Goal: Task Accomplishment & Management: Complete application form

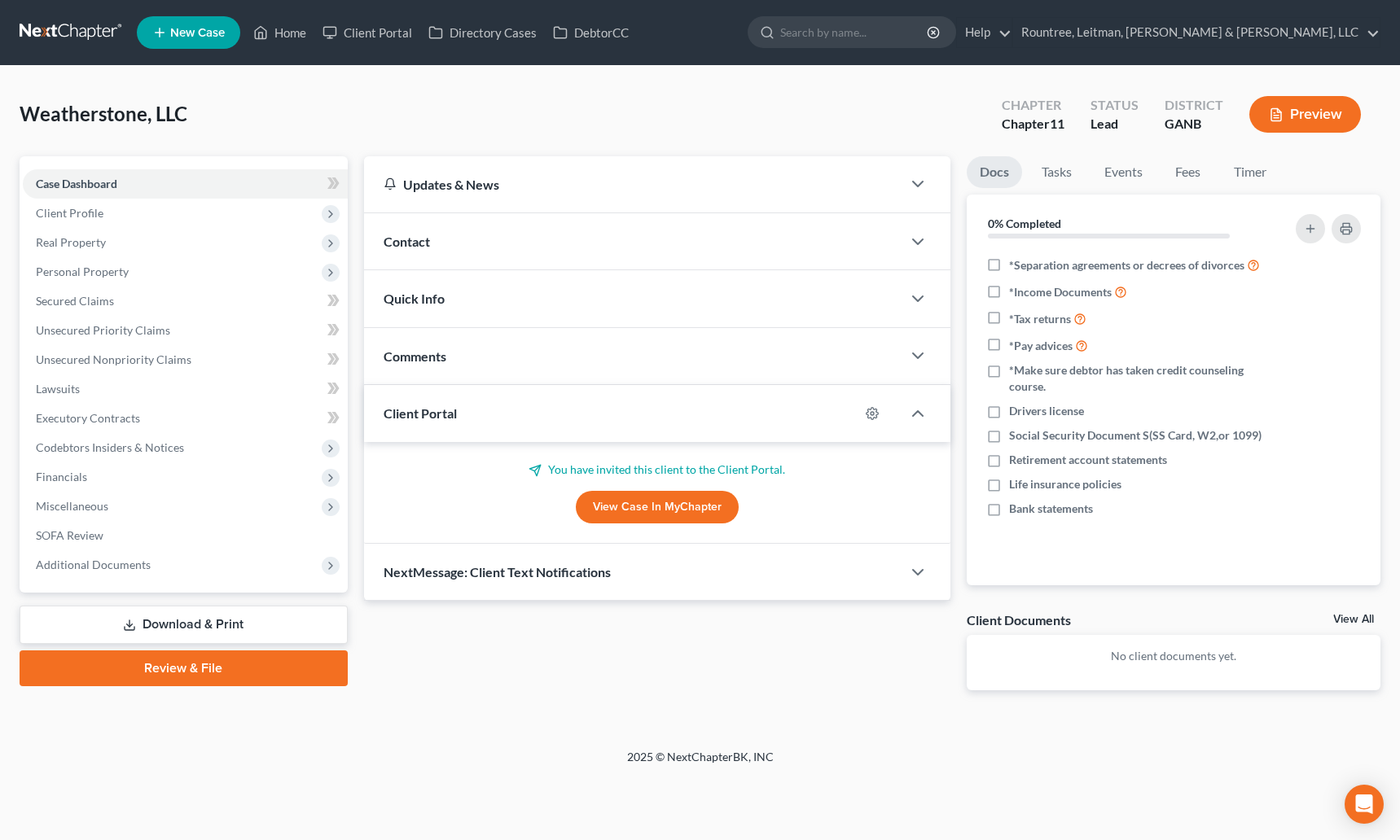
click at [76, 29] on link at bounding box center [71, 33] width 104 height 29
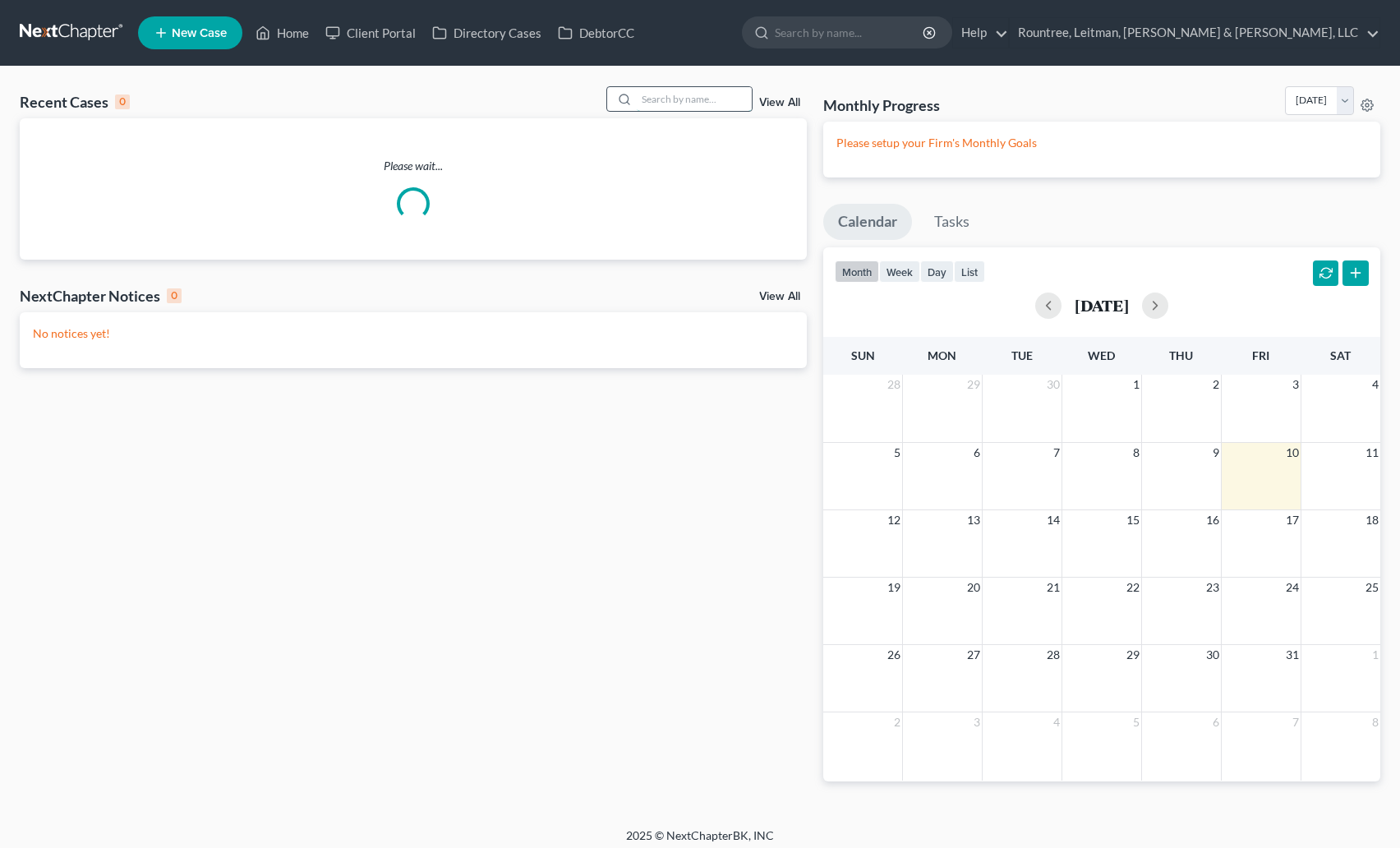
click at [718, 92] on input "search" at bounding box center [694, 98] width 115 height 23
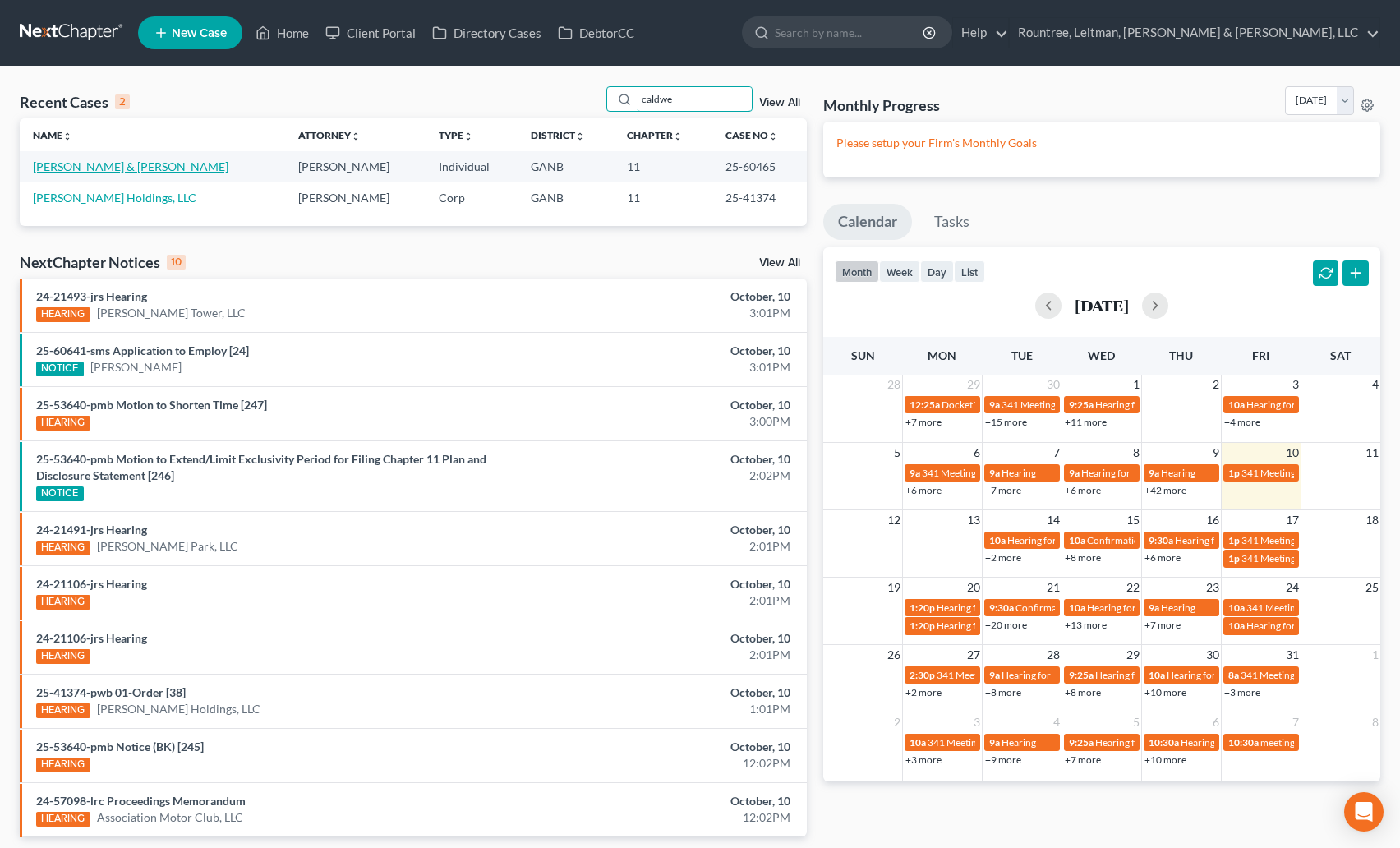
type input "caldwe"
click at [102, 167] on link "Caldwell, Shaun & Kaila" at bounding box center [130, 166] width 196 height 14
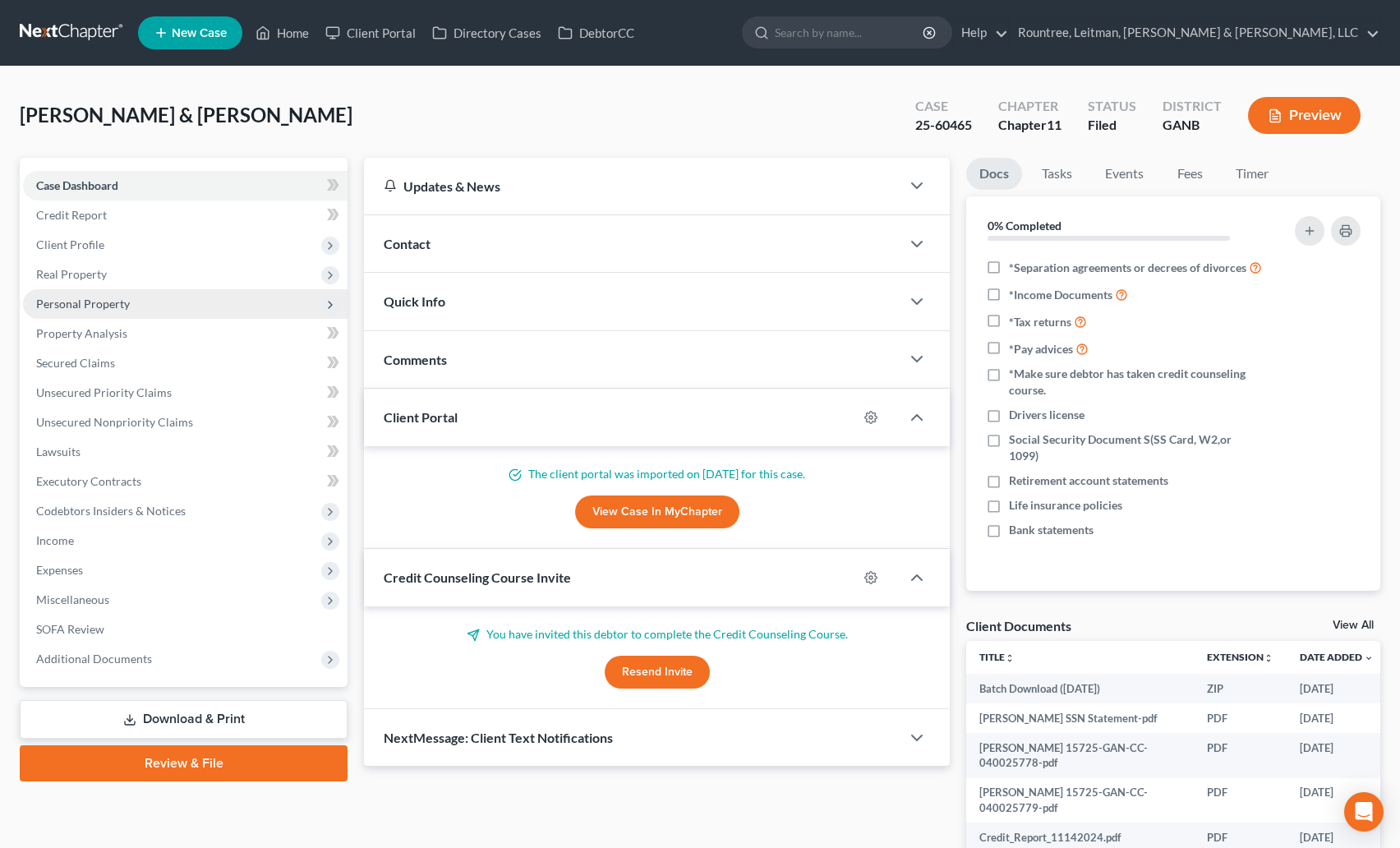
click at [78, 308] on span "Personal Property" at bounding box center [83, 304] width 93 height 14
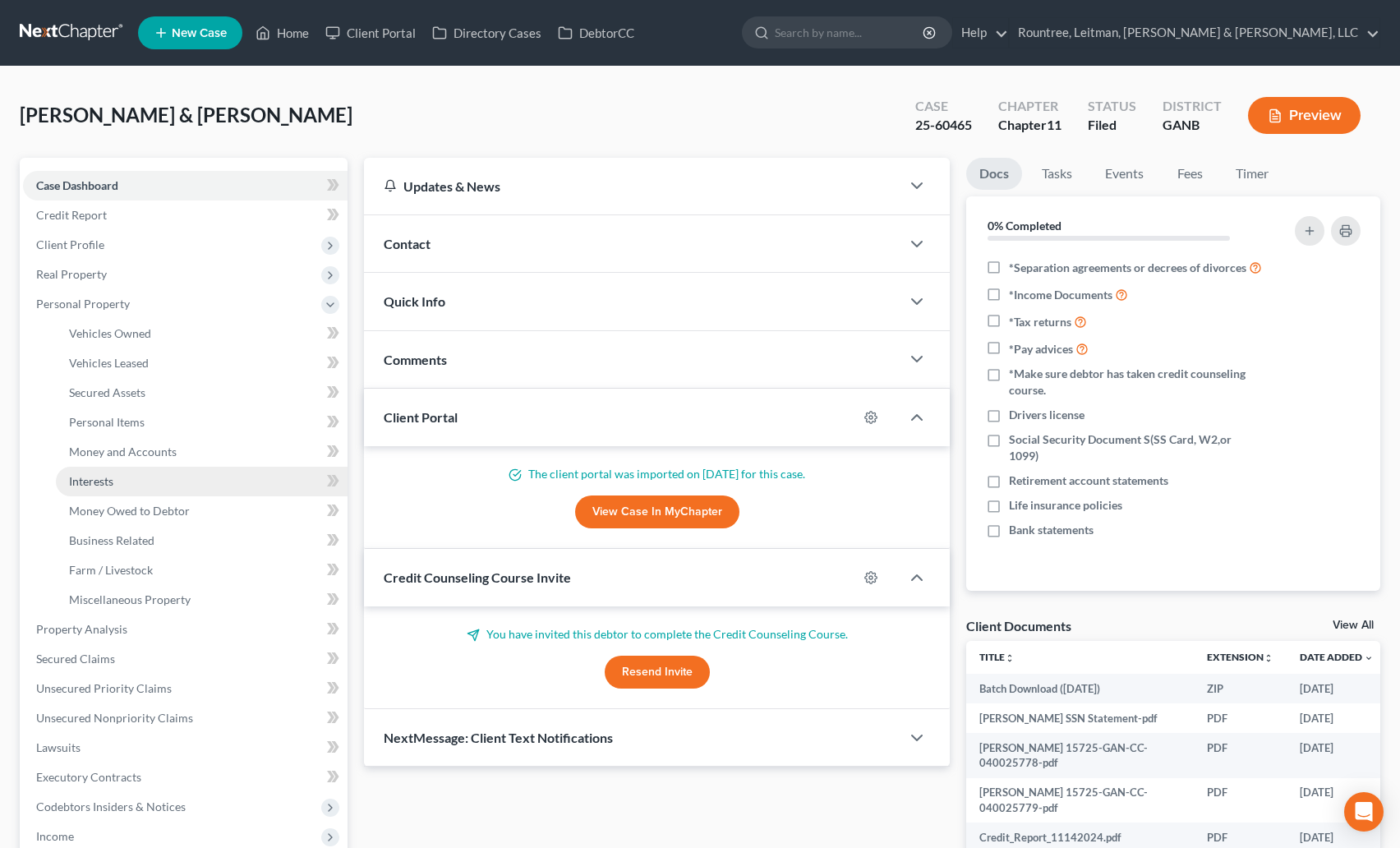
click at [103, 477] on span "Interests" at bounding box center [92, 481] width 45 height 14
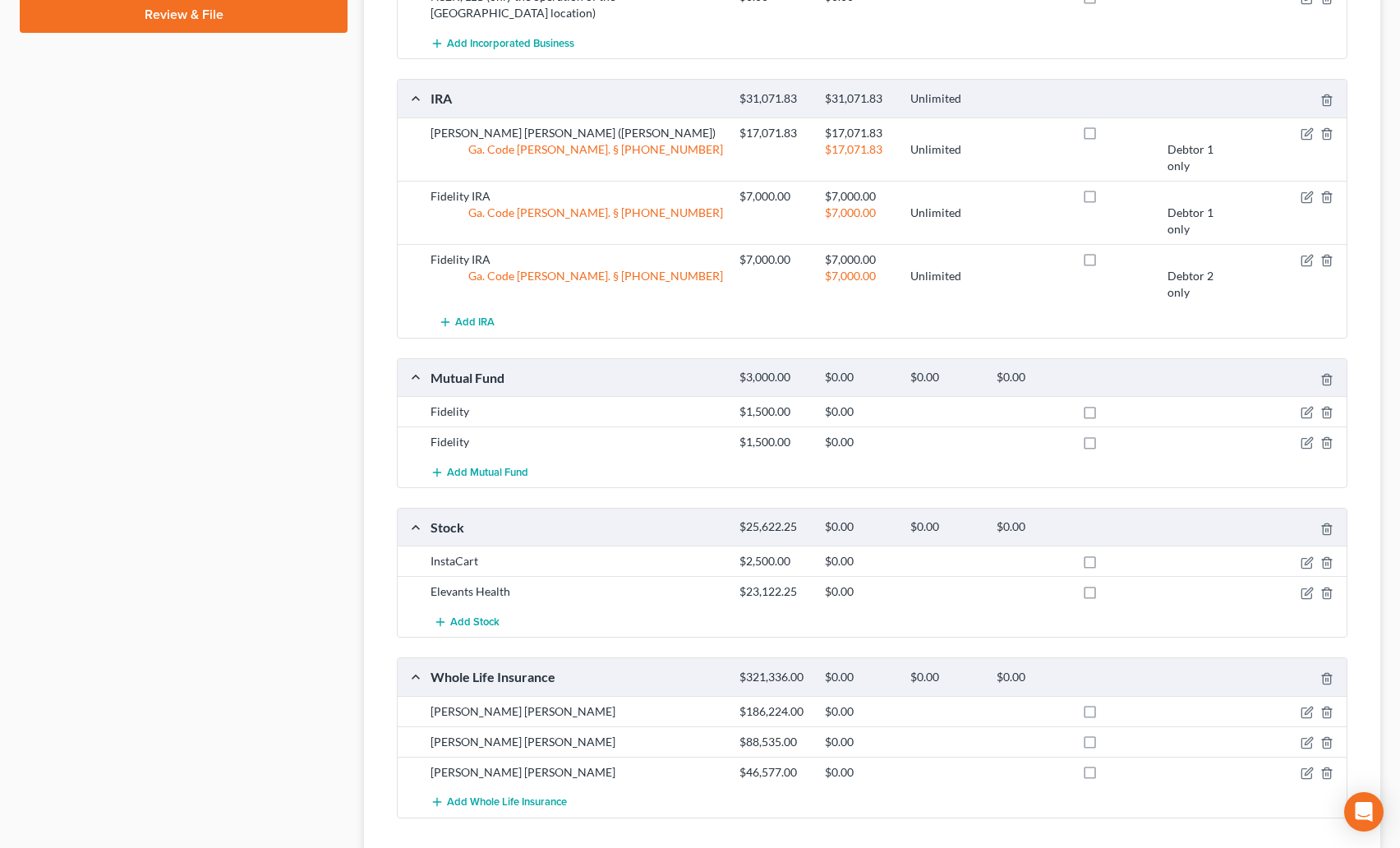
scroll to position [1071, 0]
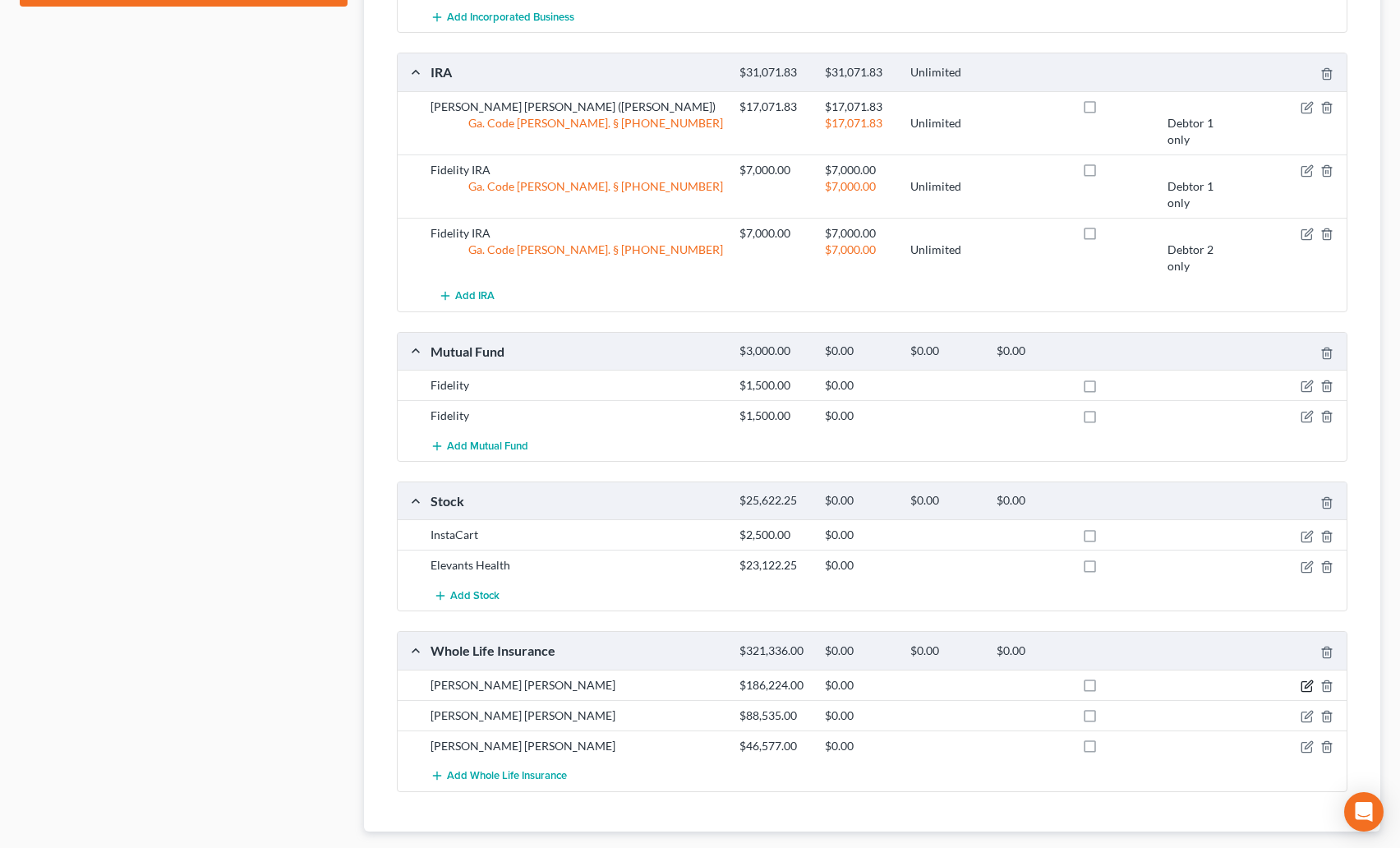
click at [1302, 682] on icon "button" at bounding box center [1307, 687] width 10 height 10
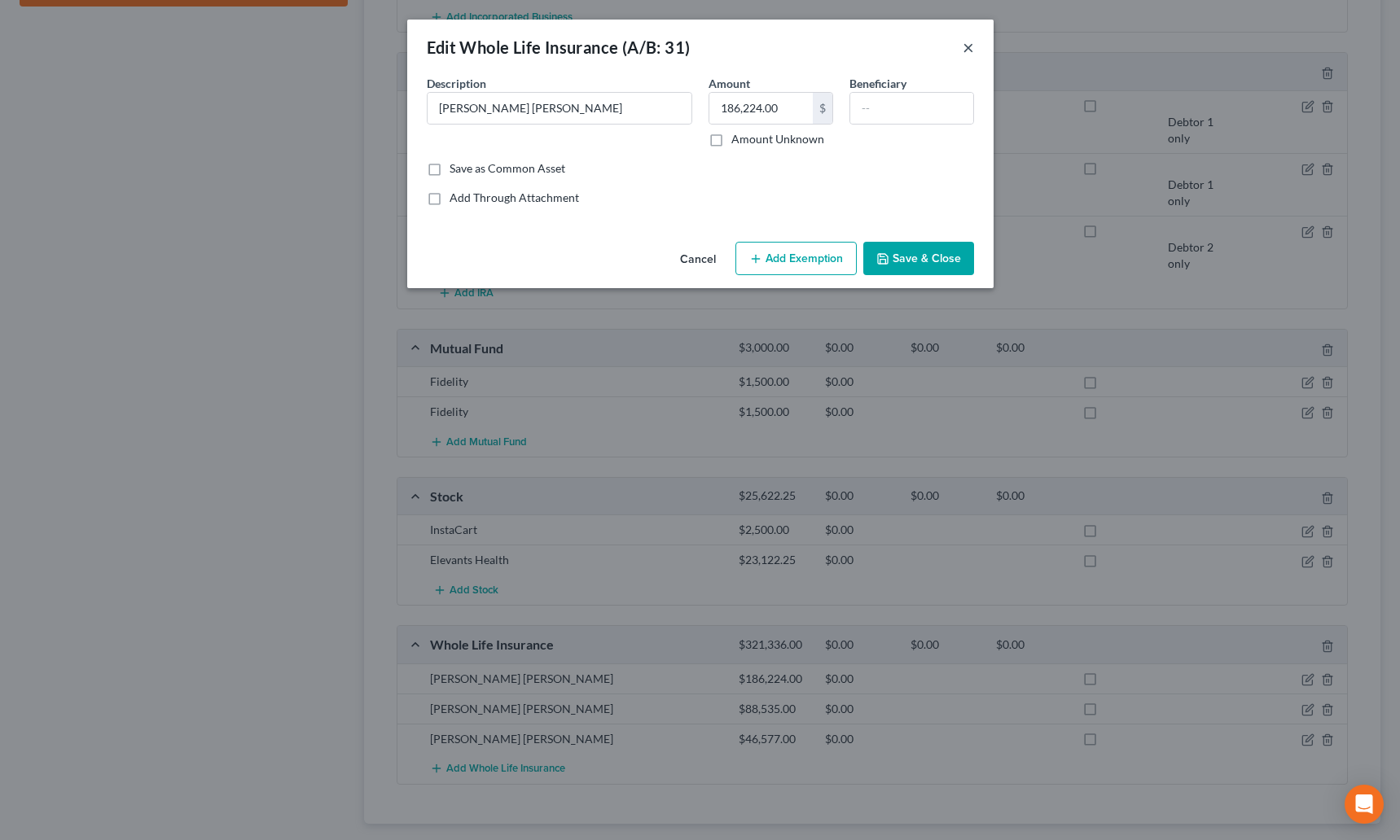
click at [966, 50] on button "×" at bounding box center [969, 47] width 12 height 19
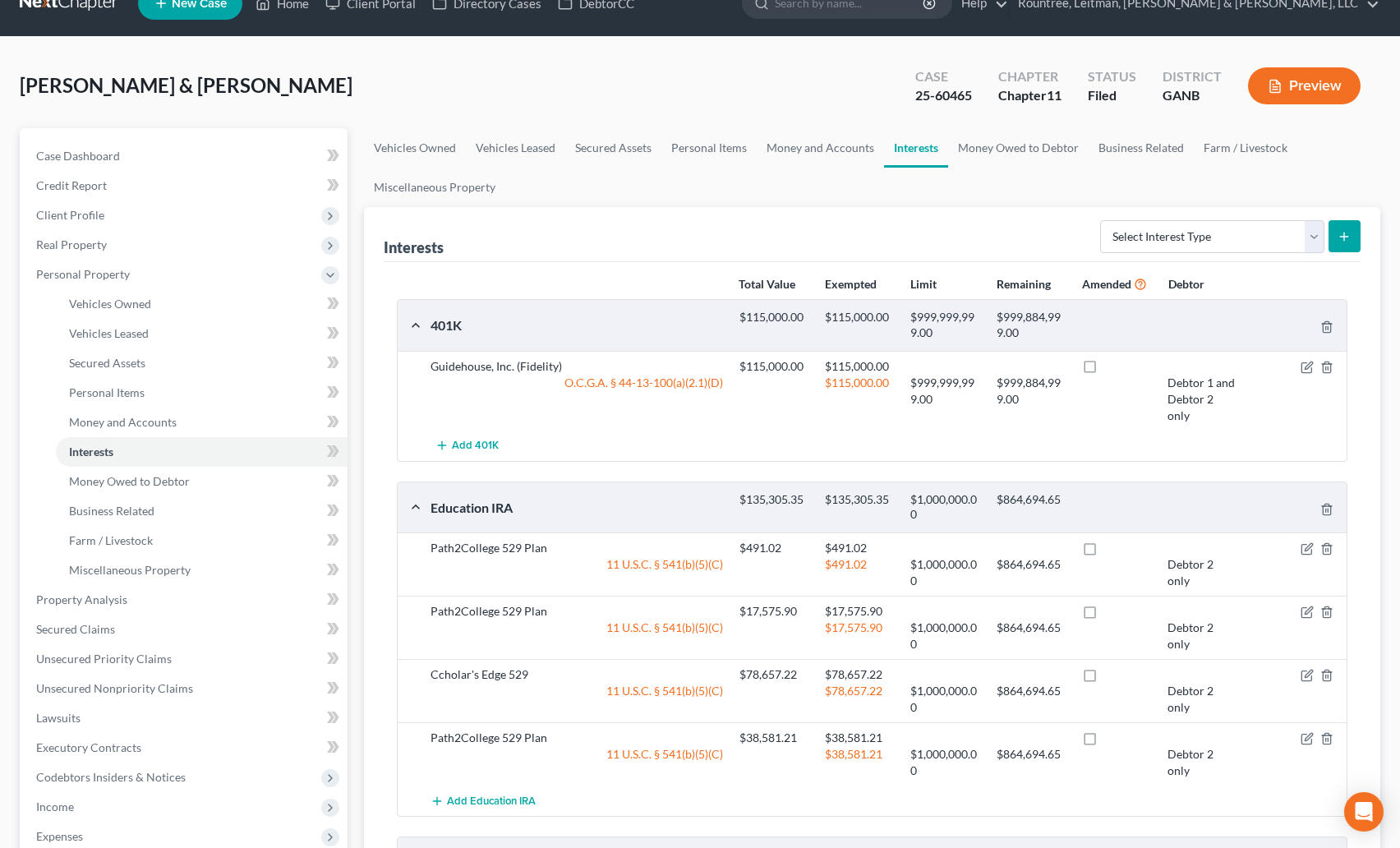
scroll to position [34, 0]
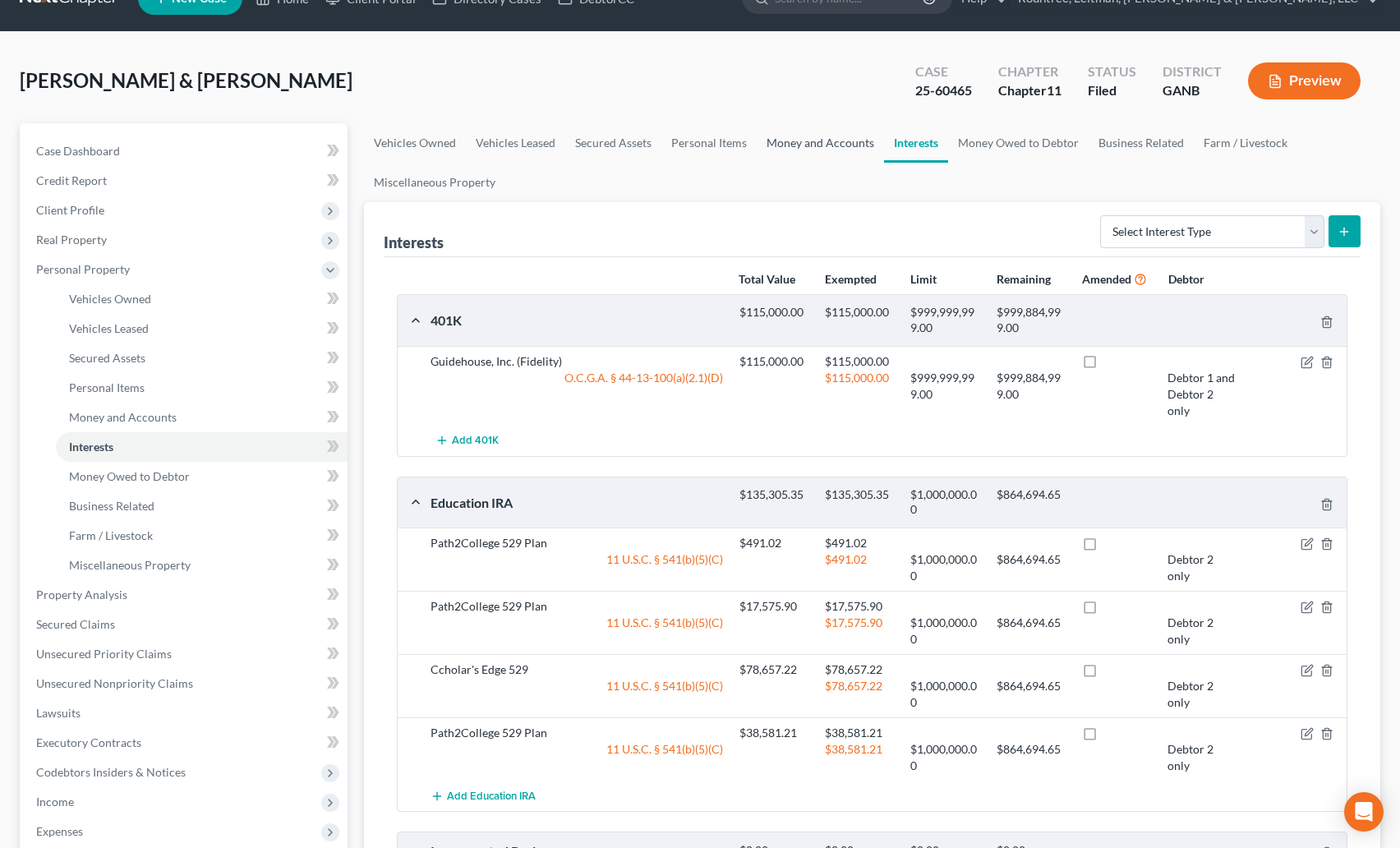
click at [835, 145] on link "Money and Accounts" at bounding box center [820, 143] width 128 height 40
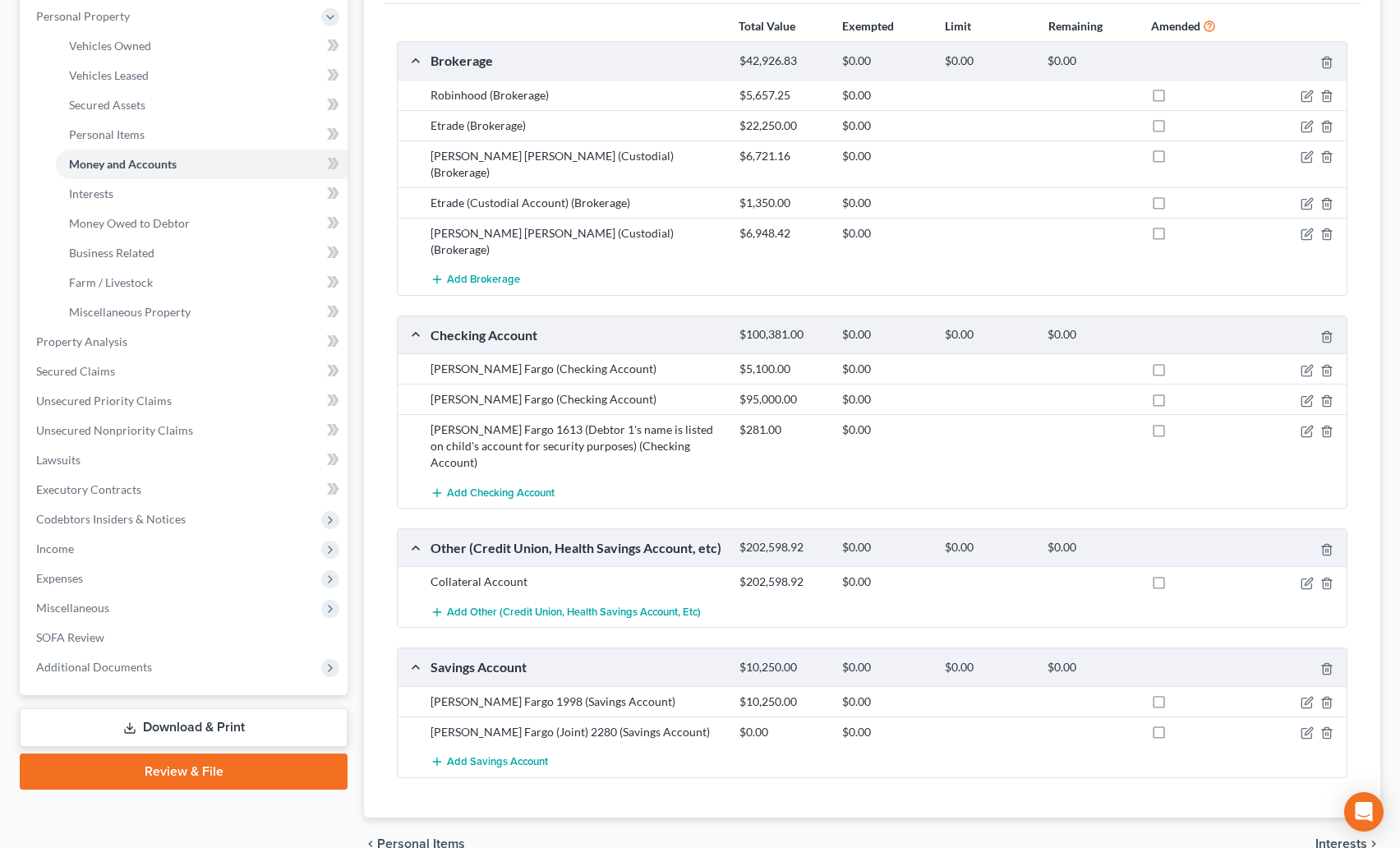
scroll to position [296, 0]
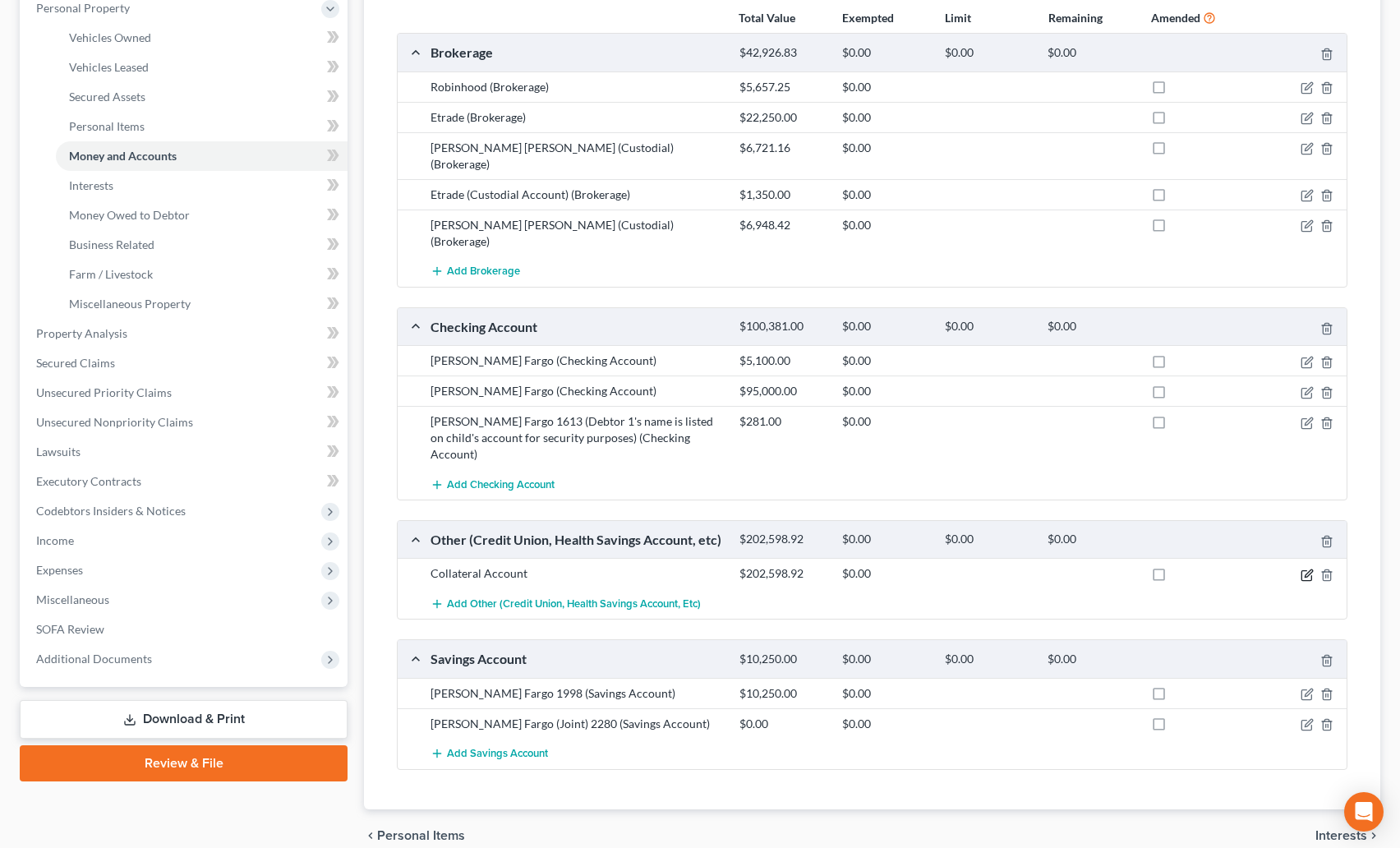
click at [1302, 571] on icon "button" at bounding box center [1307, 576] width 10 height 10
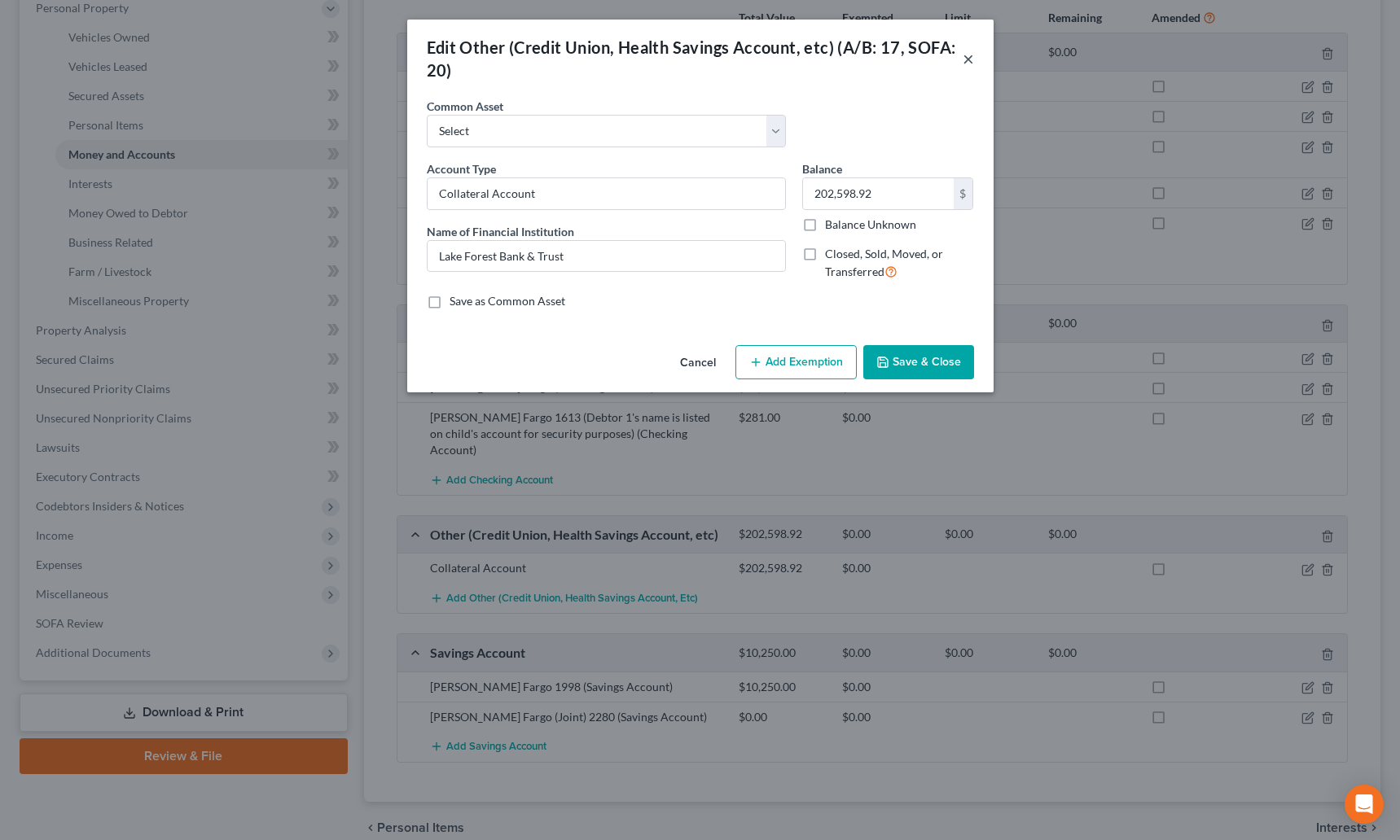
click at [967, 62] on button "×" at bounding box center [969, 59] width 12 height 19
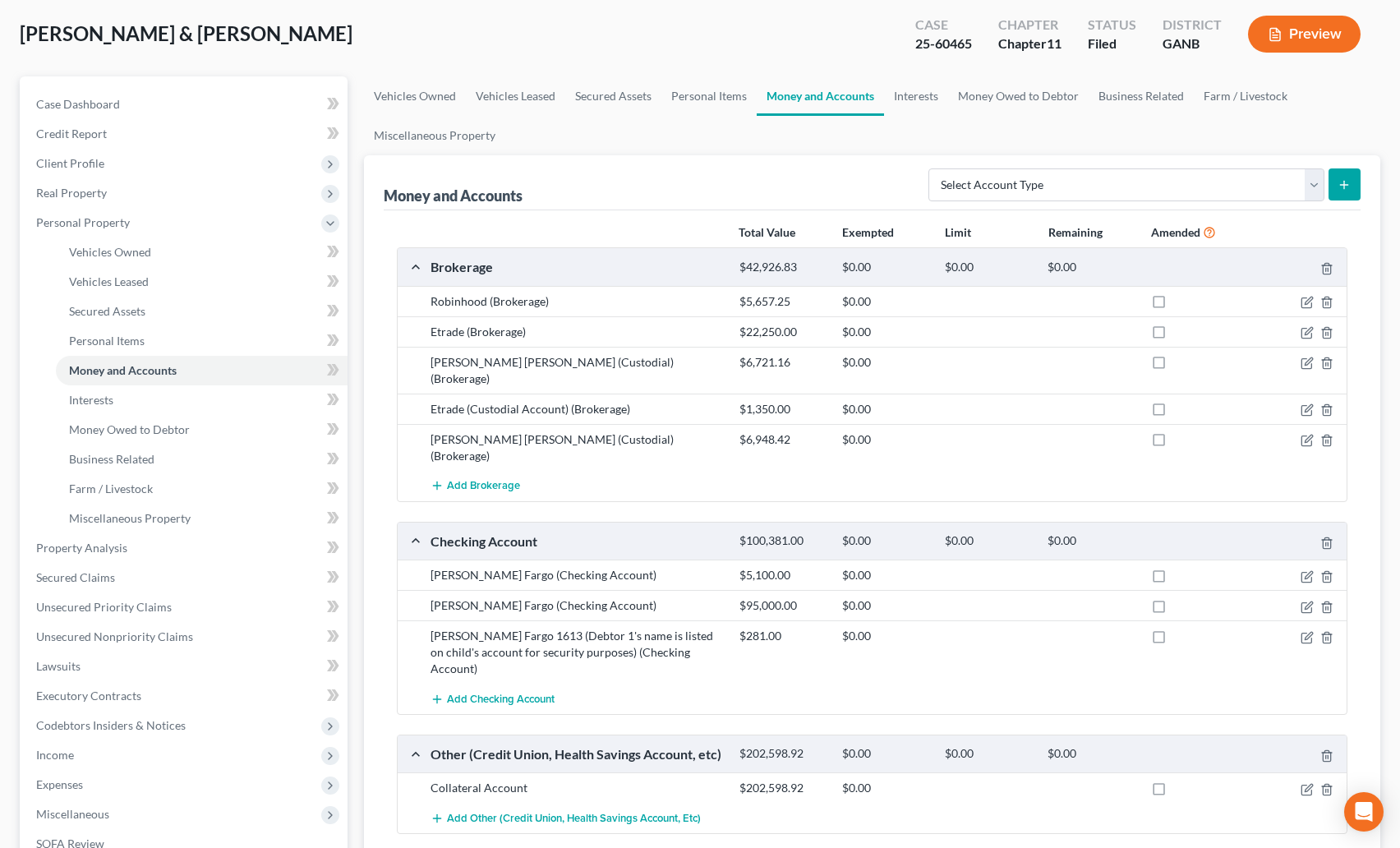
scroll to position [0, 0]
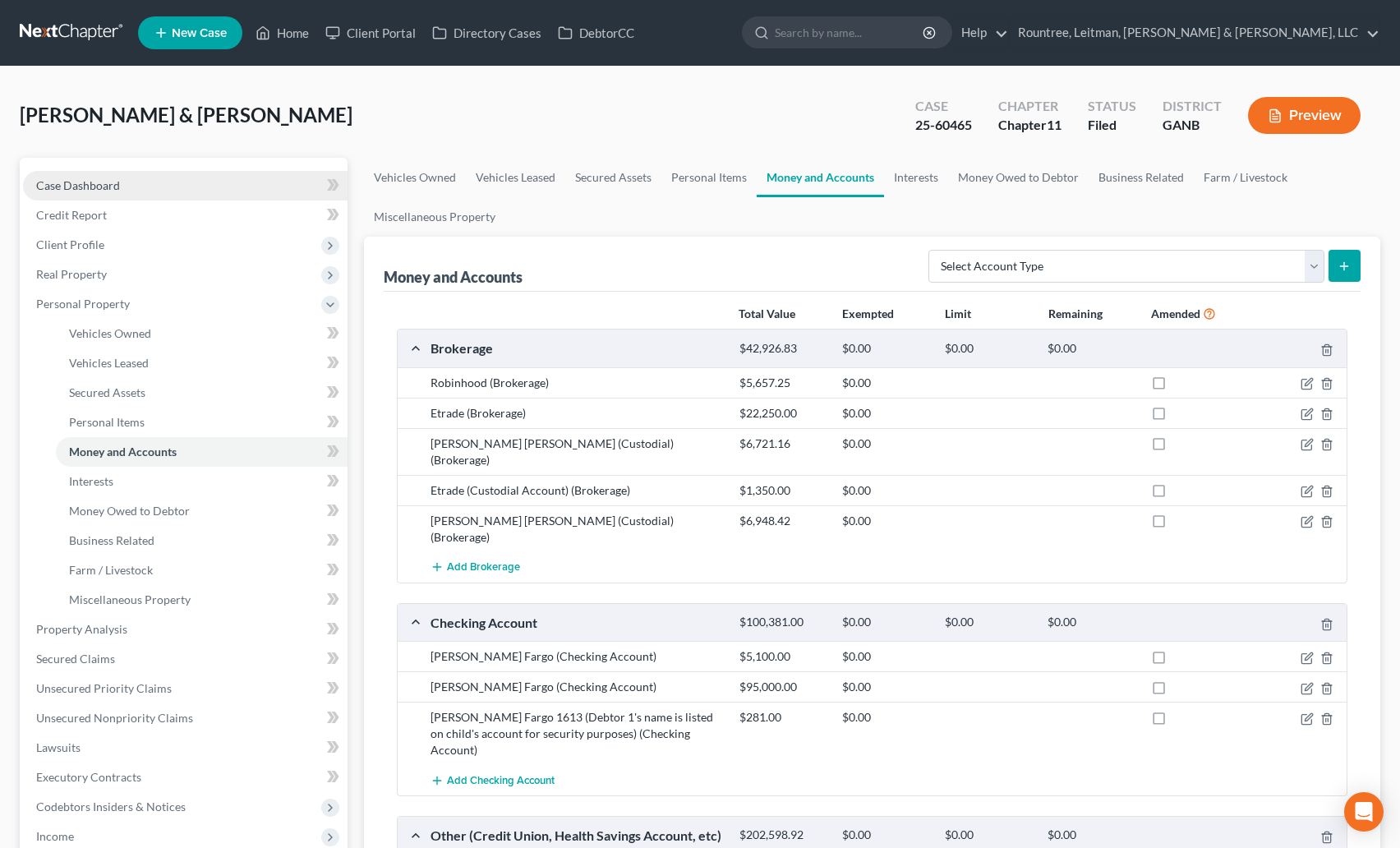
click at [125, 178] on link "Case Dashboard" at bounding box center [185, 186] width 324 height 29
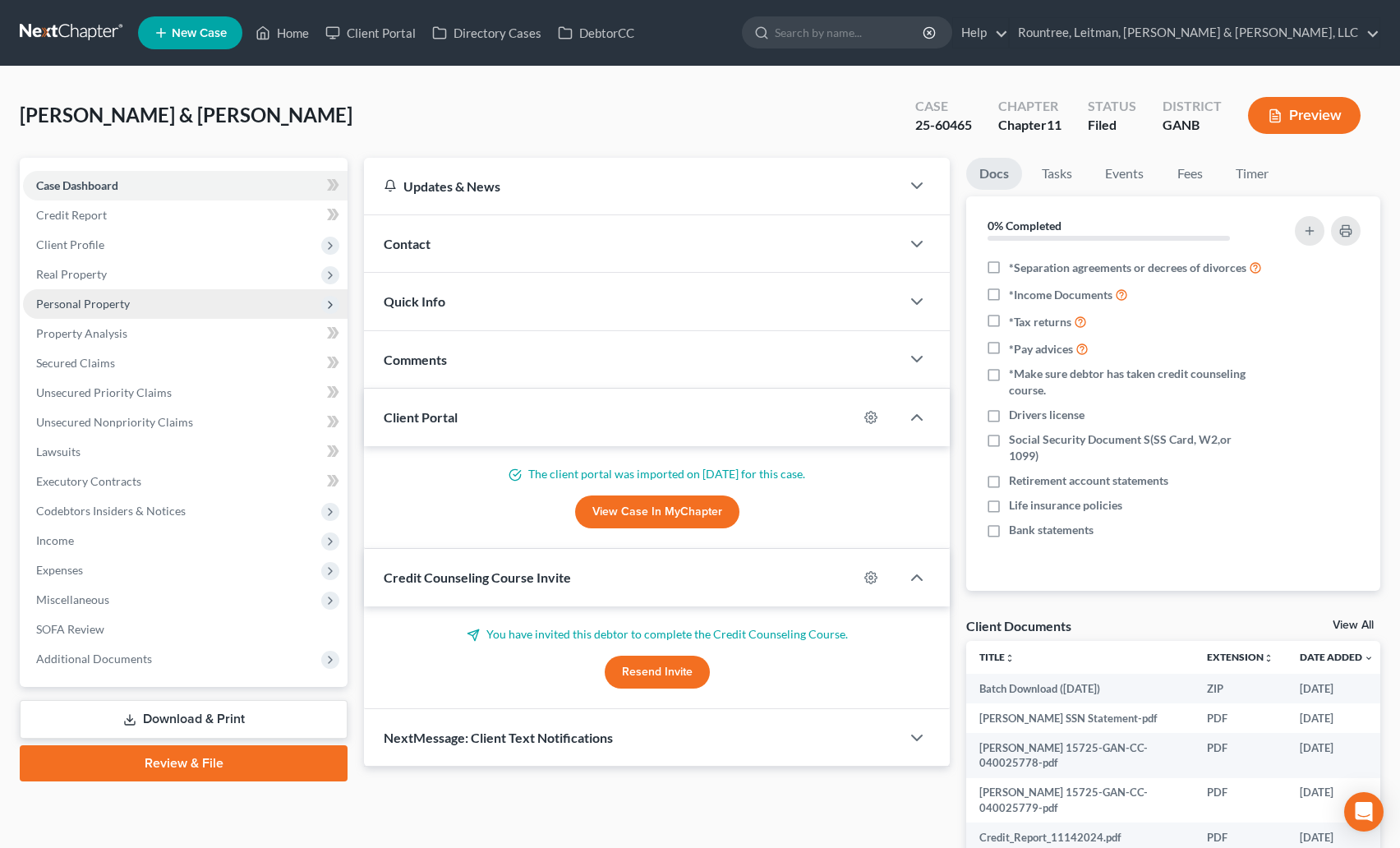
click at [73, 313] on span "Personal Property" at bounding box center [185, 304] width 324 height 29
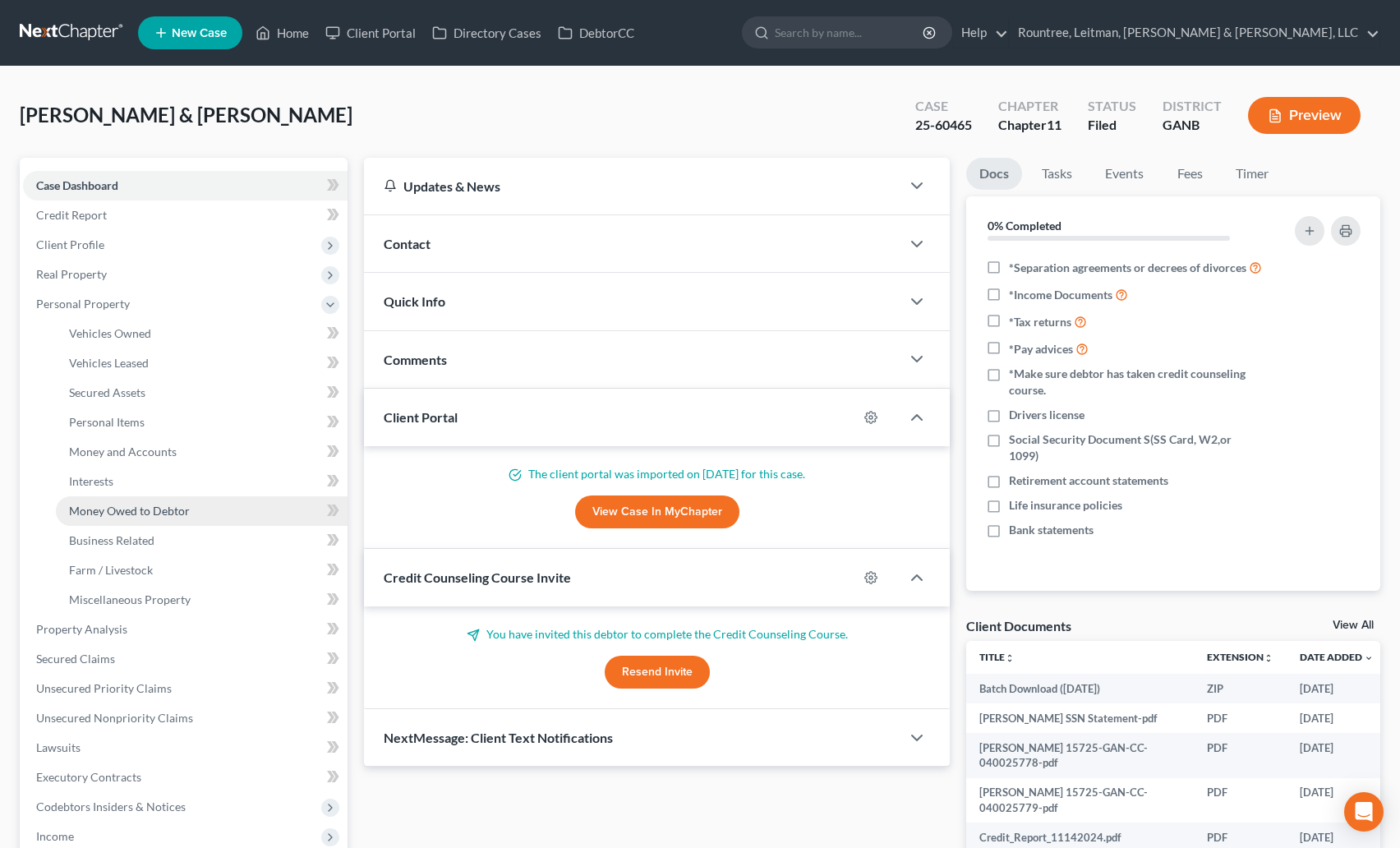
click at [96, 511] on span "Money Owed to Debtor" at bounding box center [129, 510] width 121 height 14
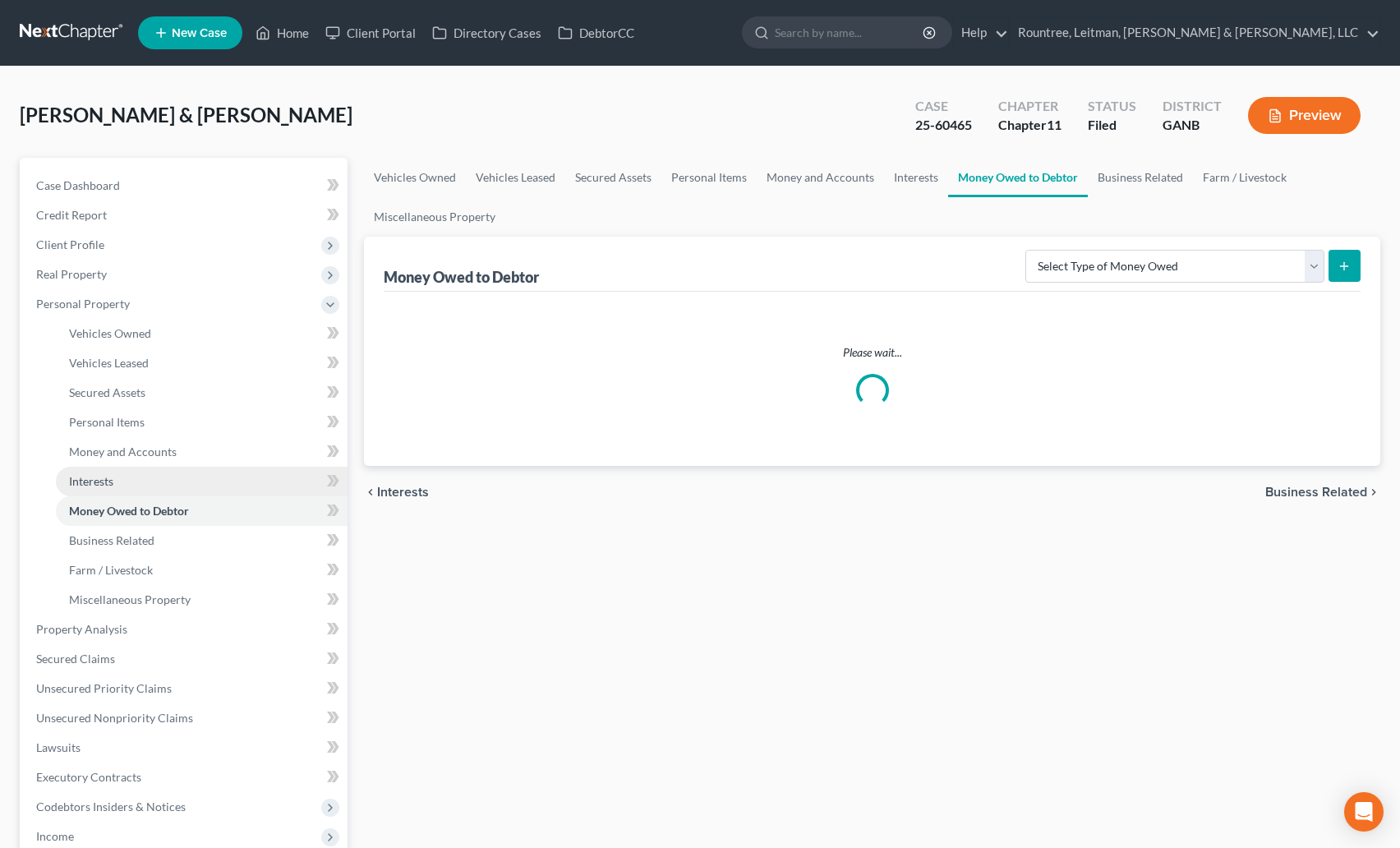
click at [90, 471] on link "Interests" at bounding box center [202, 481] width 292 height 29
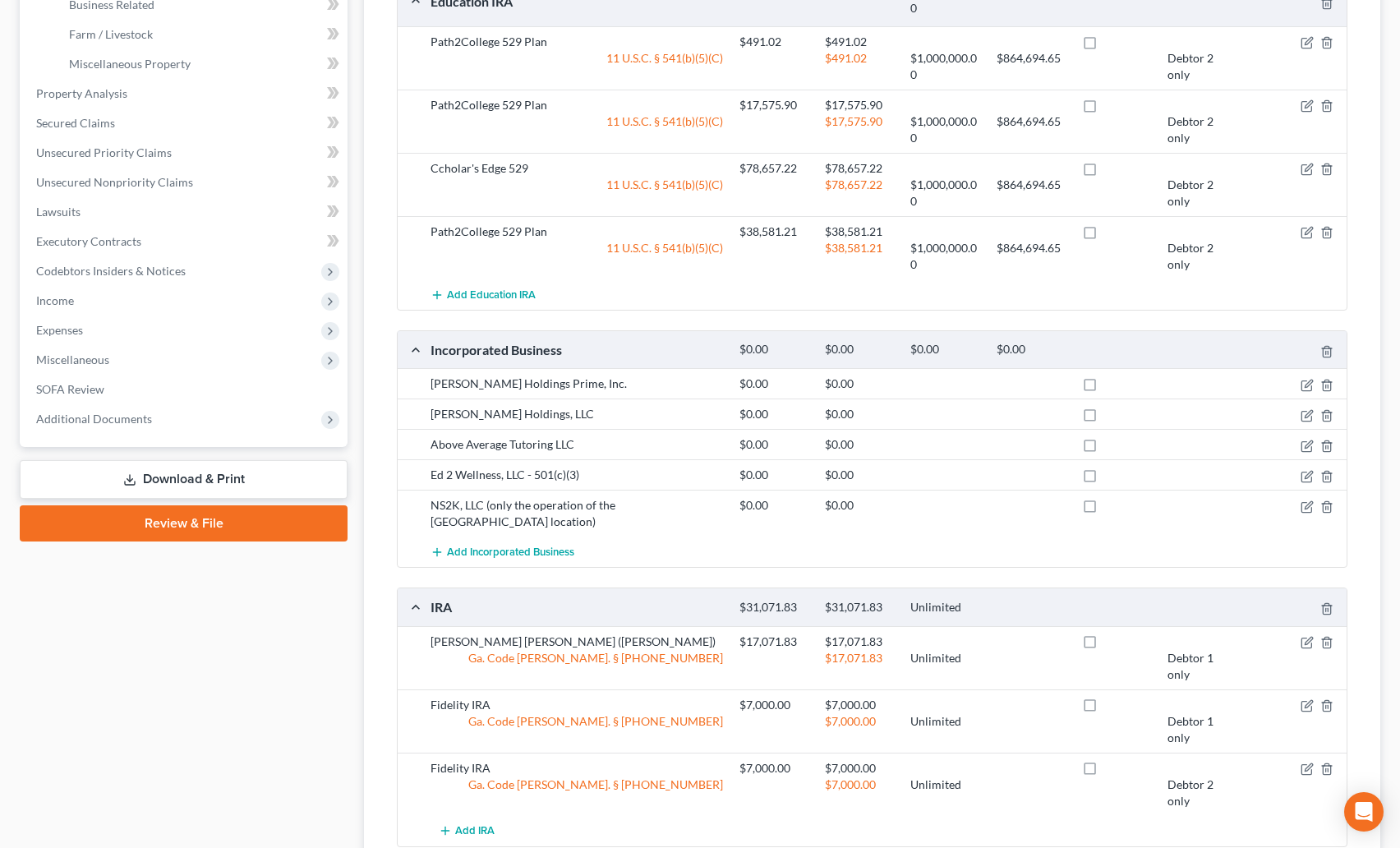
scroll to position [1104, 0]
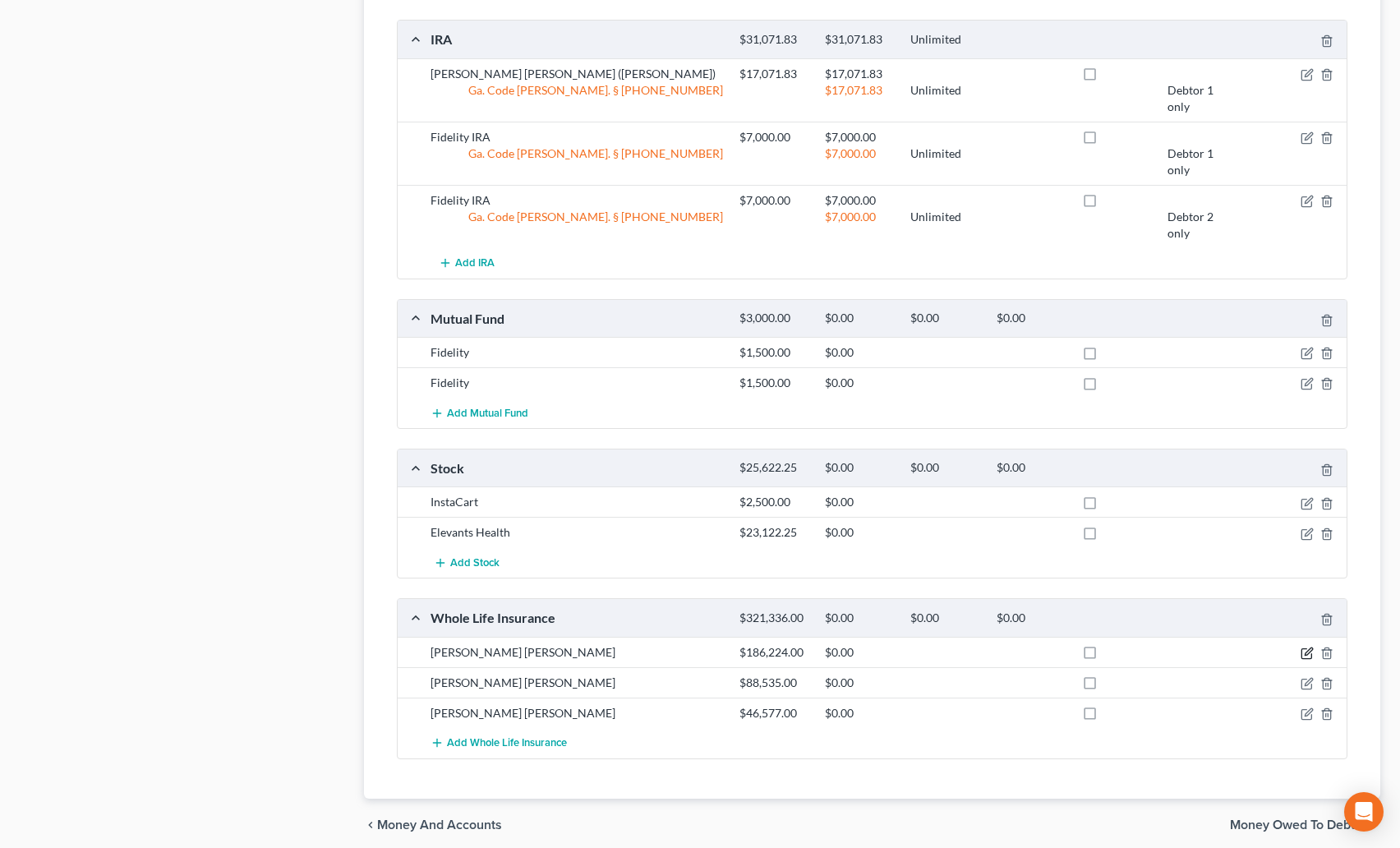
click at [1312, 647] on icon "button" at bounding box center [1308, 651] width 8 height 8
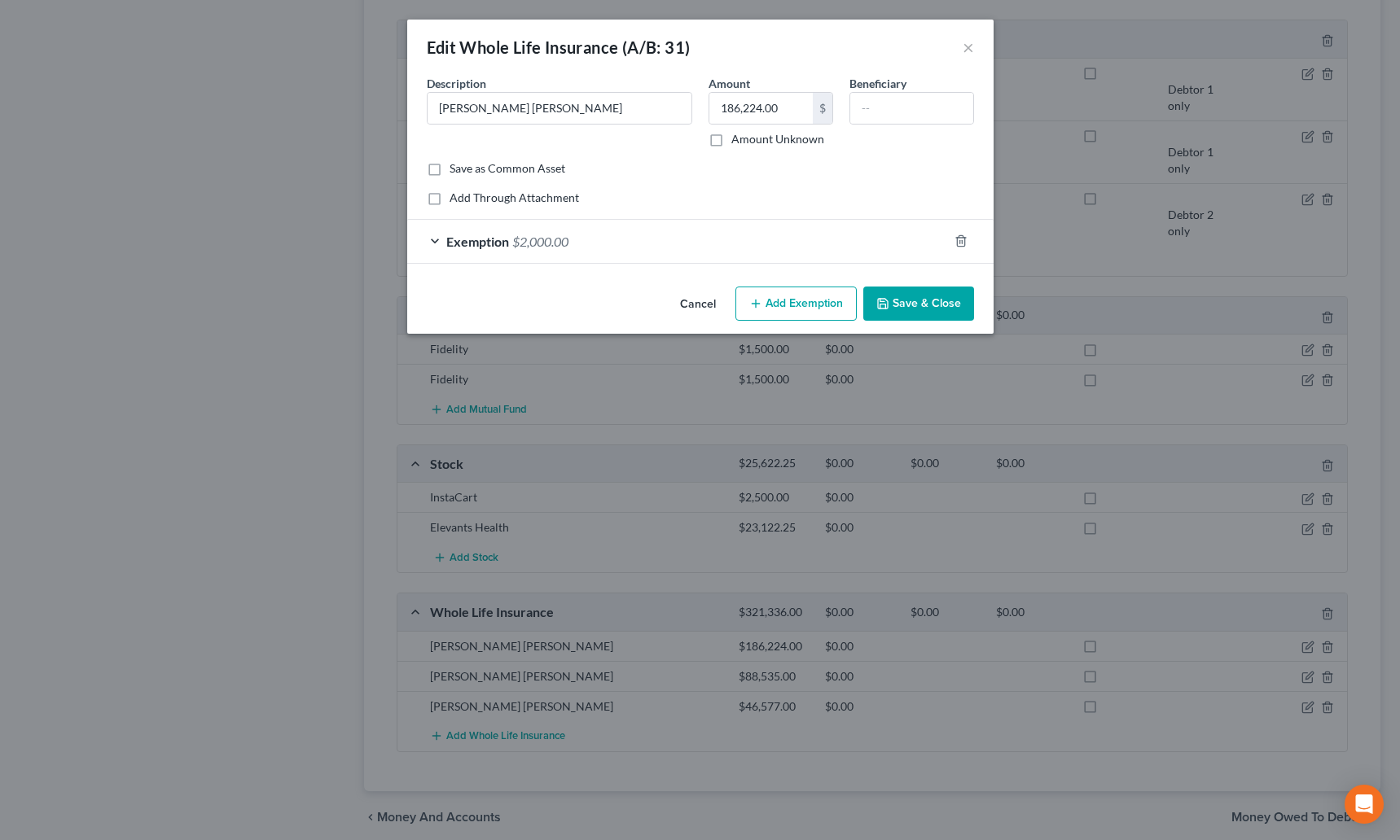
click at [770, 293] on button "Add Exemption" at bounding box center [796, 303] width 122 height 34
select select "2"
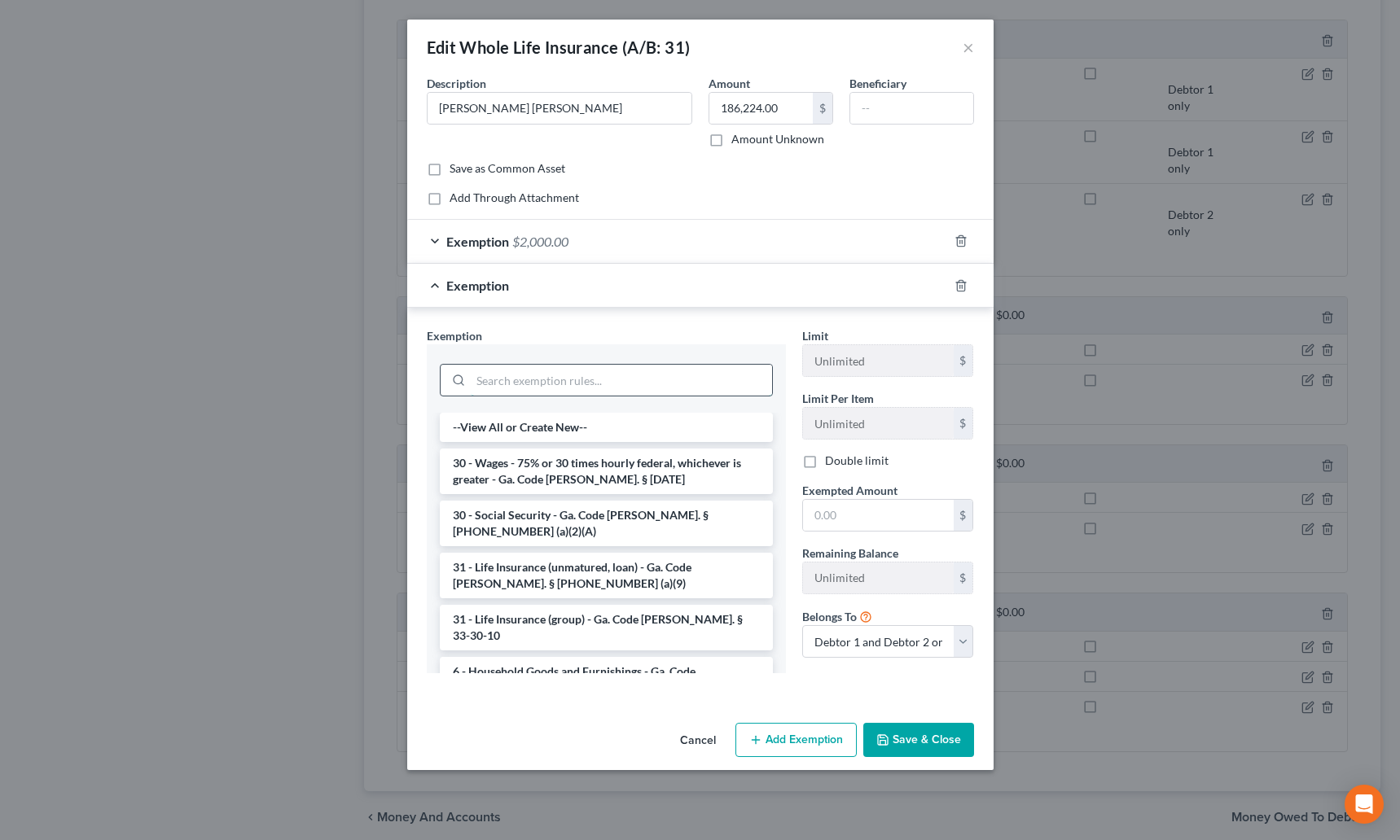
click at [511, 378] on input "search" at bounding box center [621, 380] width 301 height 31
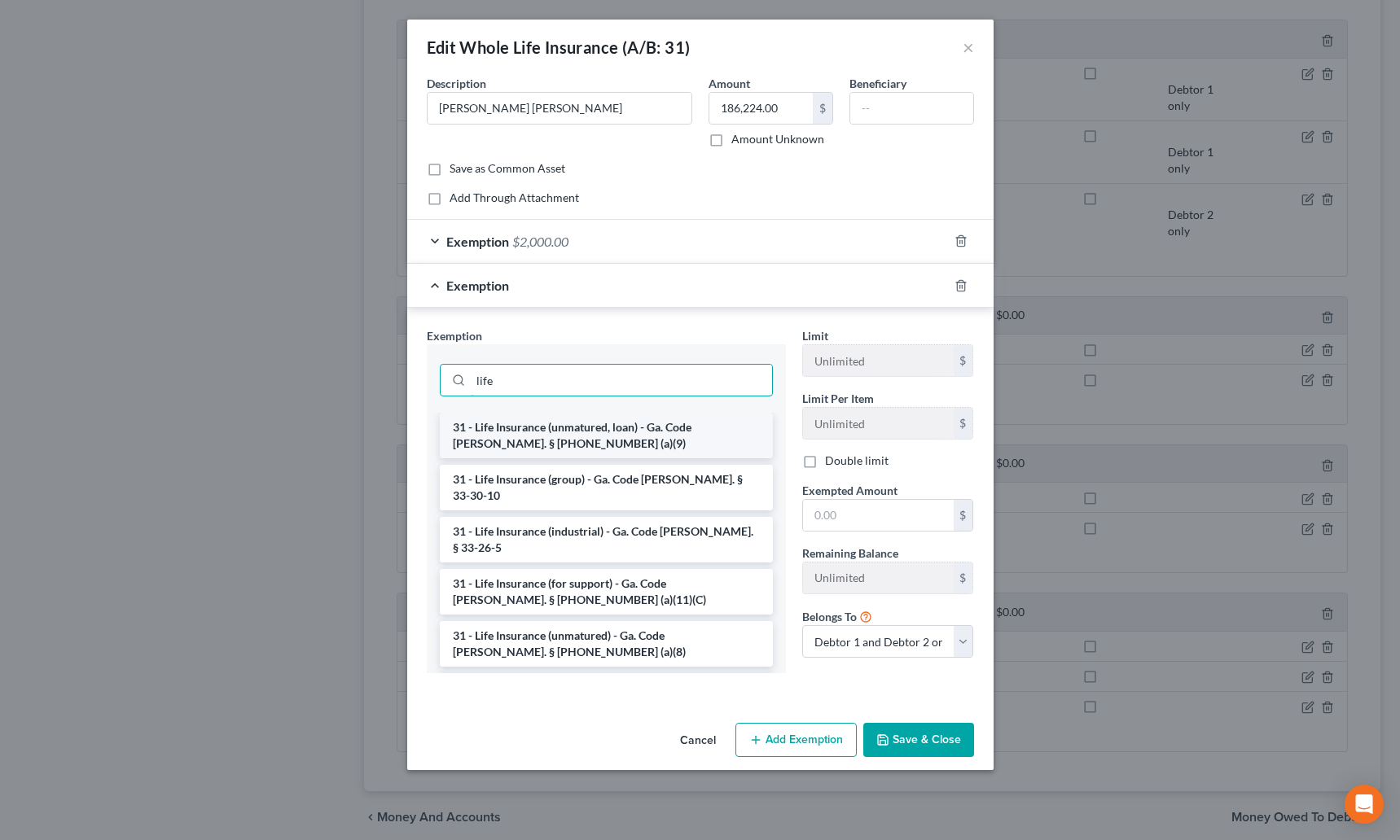
type input "life"
click at [618, 428] on li "31 - Life Insurance (unmatured, loan) - Ga. Code Ann. § 44-13-100 (a)(9)" at bounding box center [606, 435] width 333 height 45
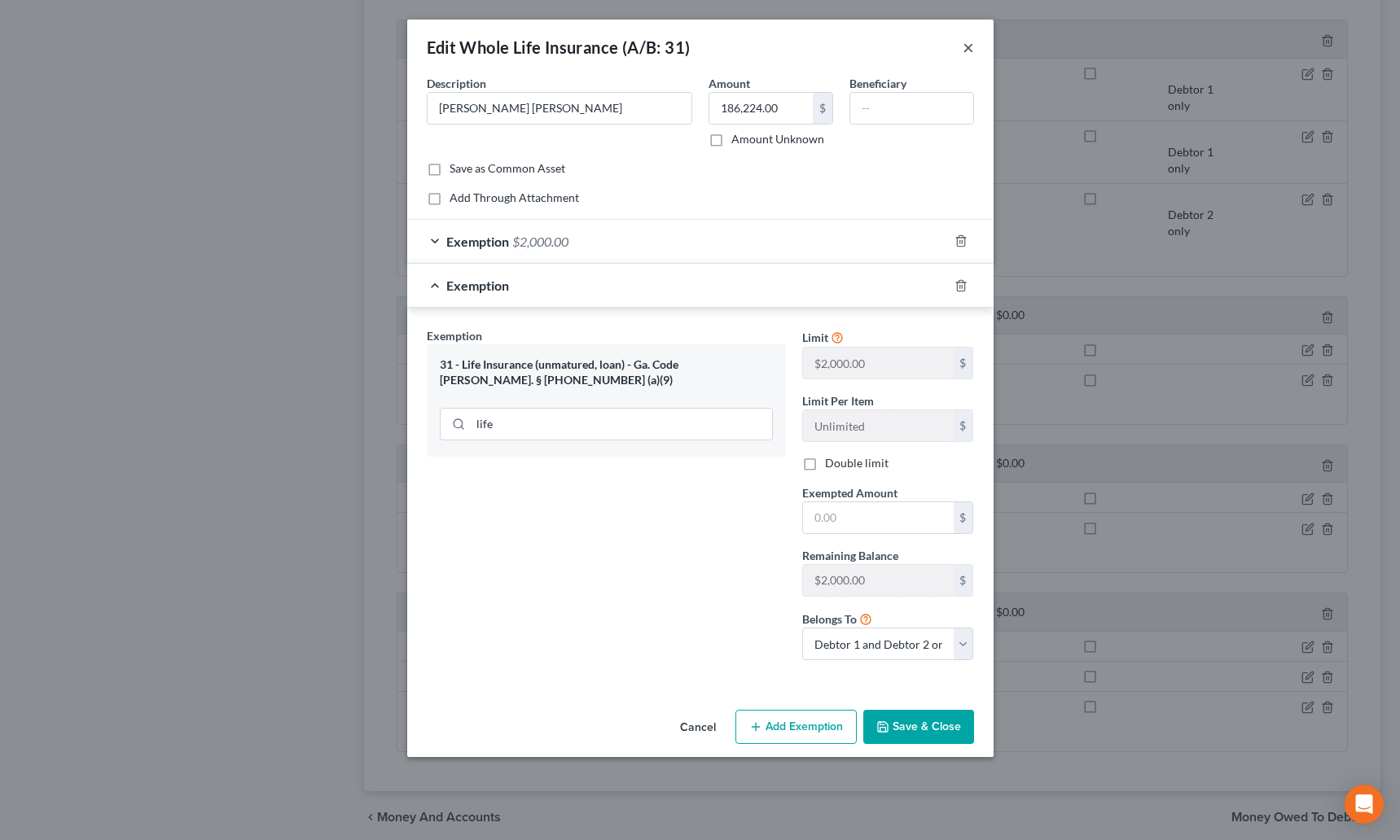
click at [969, 48] on button "×" at bounding box center [969, 47] width 12 height 19
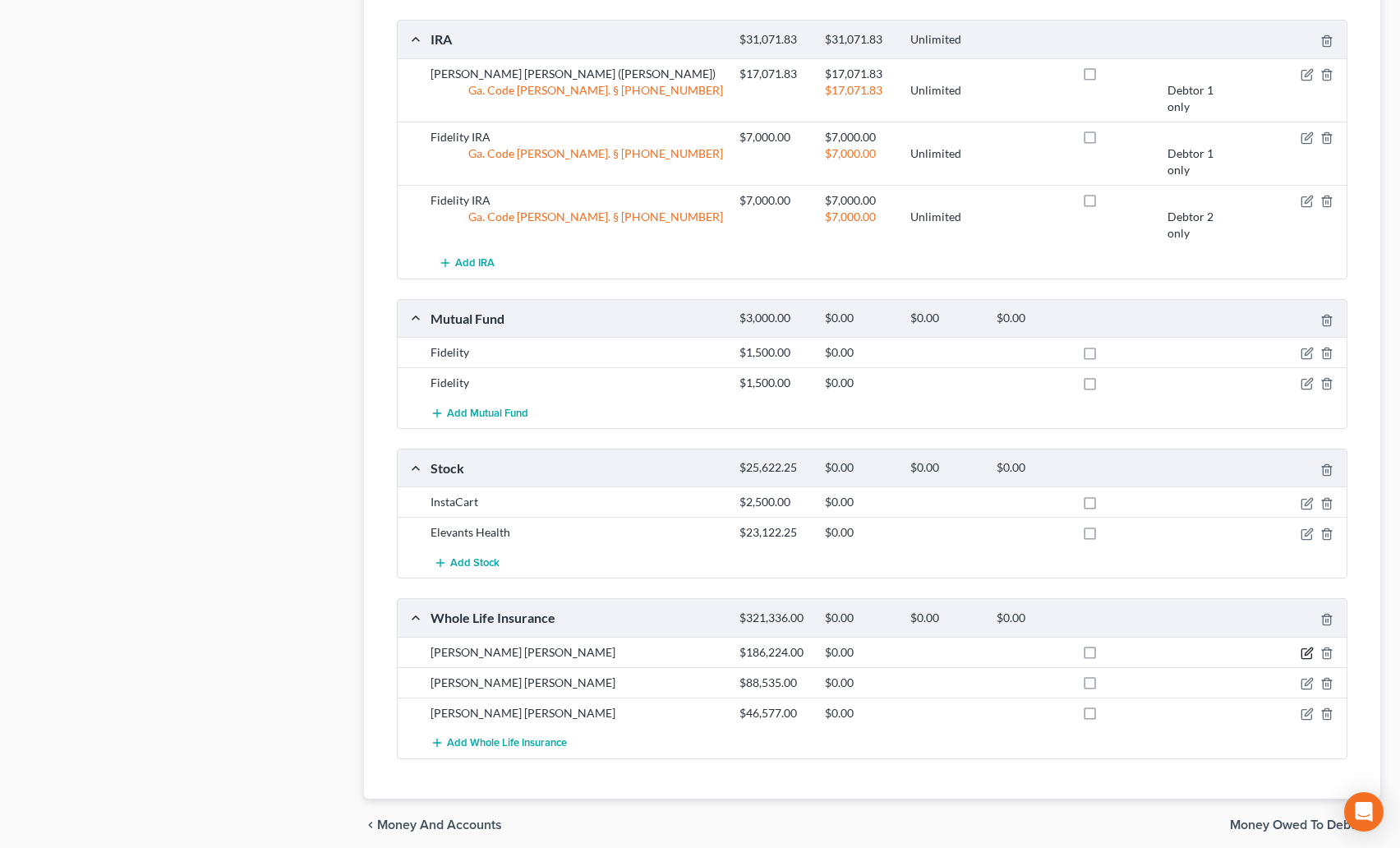
click at [1309, 646] on icon "button" at bounding box center [1308, 653] width 14 height 14
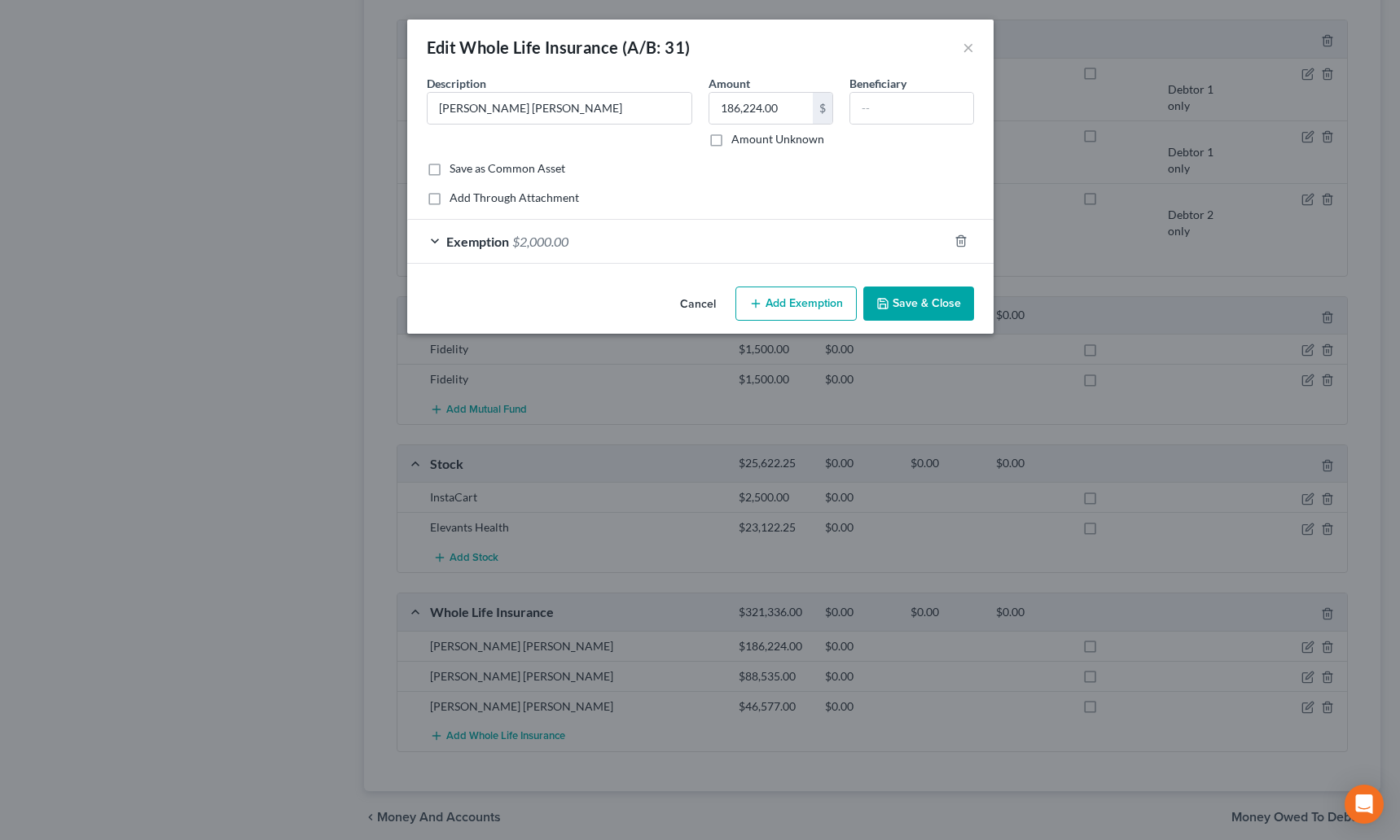
click at [654, 242] on div "Exemption $2,000.00" at bounding box center [677, 241] width 540 height 43
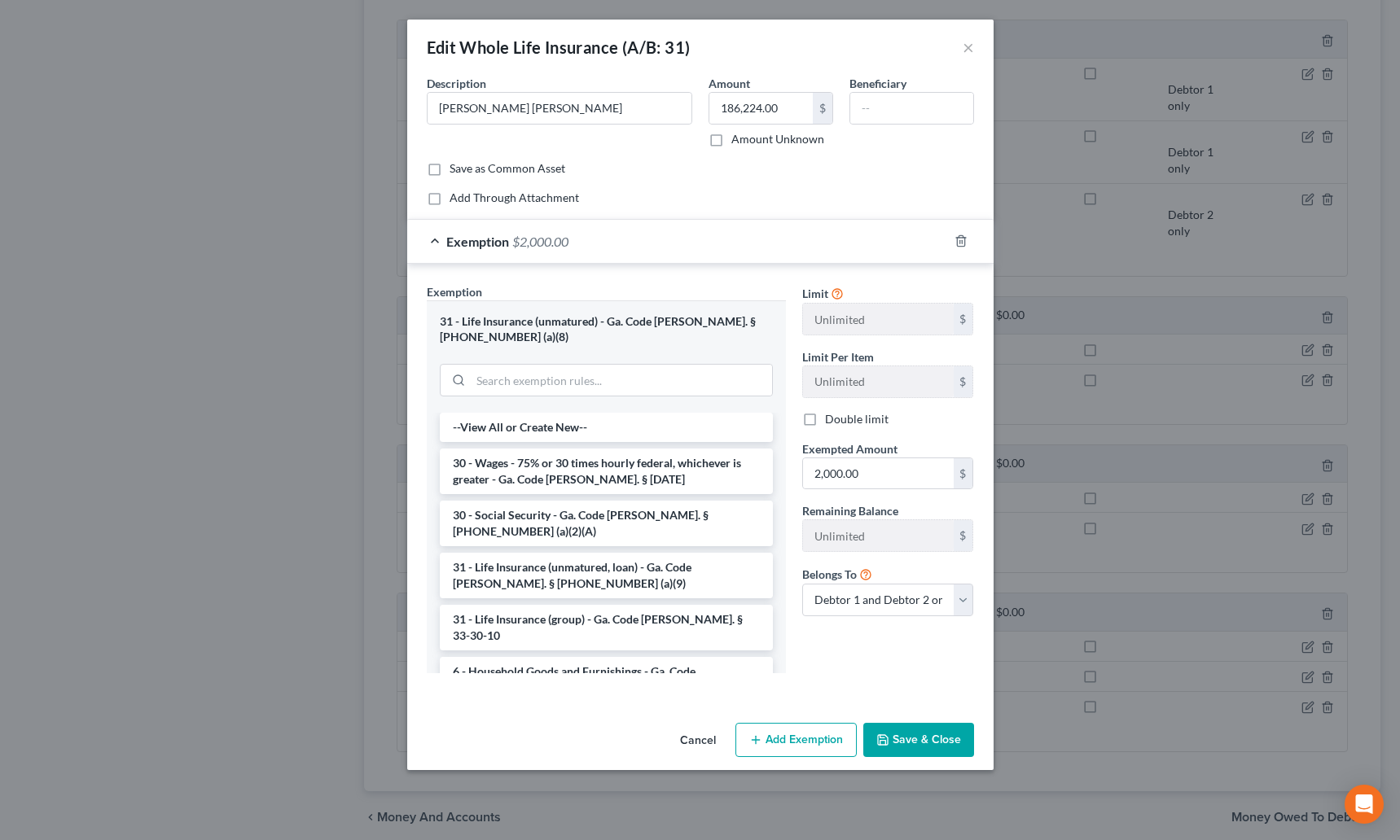
click at [919, 722] on button "Save & Close" at bounding box center [919, 739] width 111 height 34
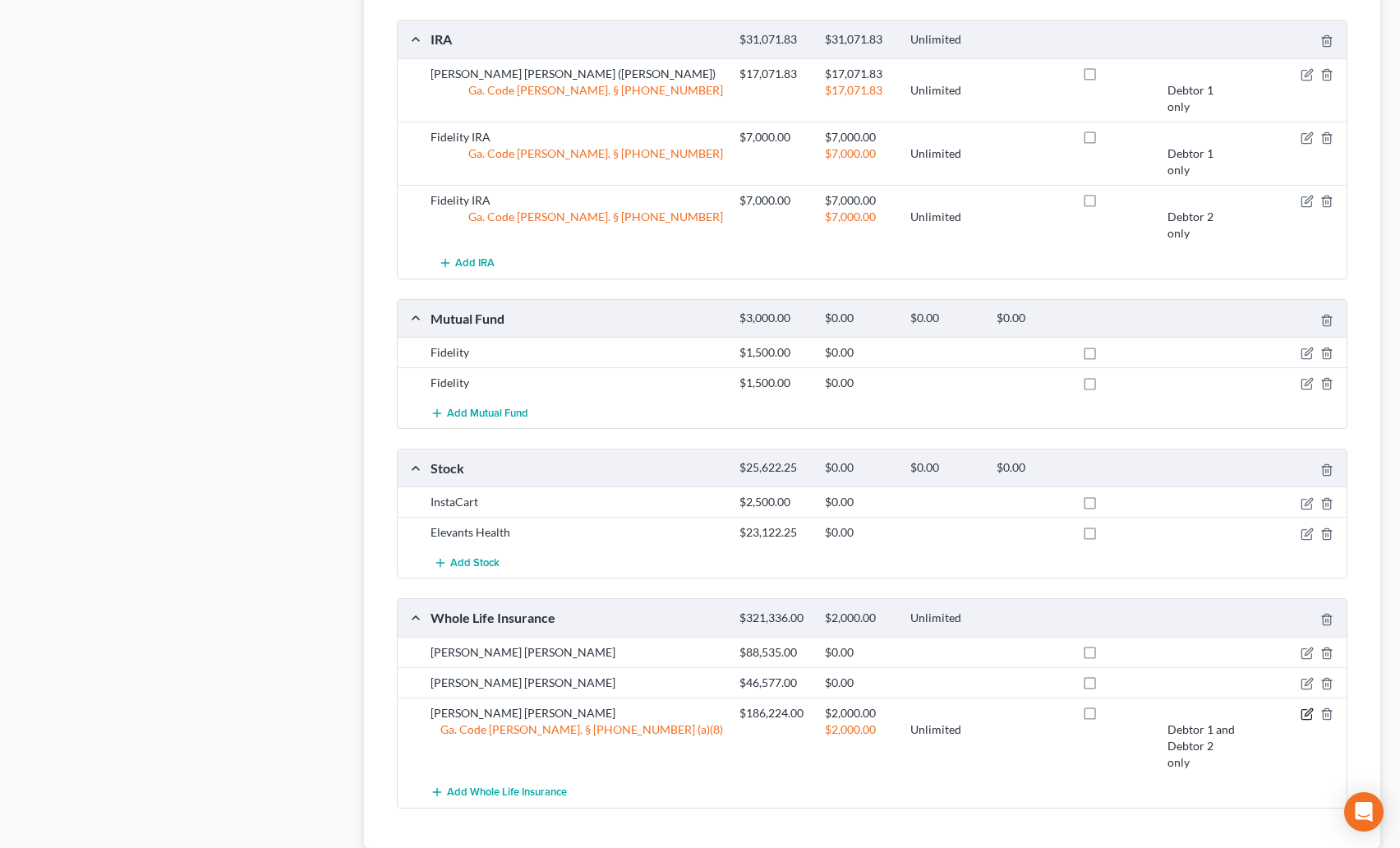
click at [1310, 708] on icon "button" at bounding box center [1308, 715] width 14 height 14
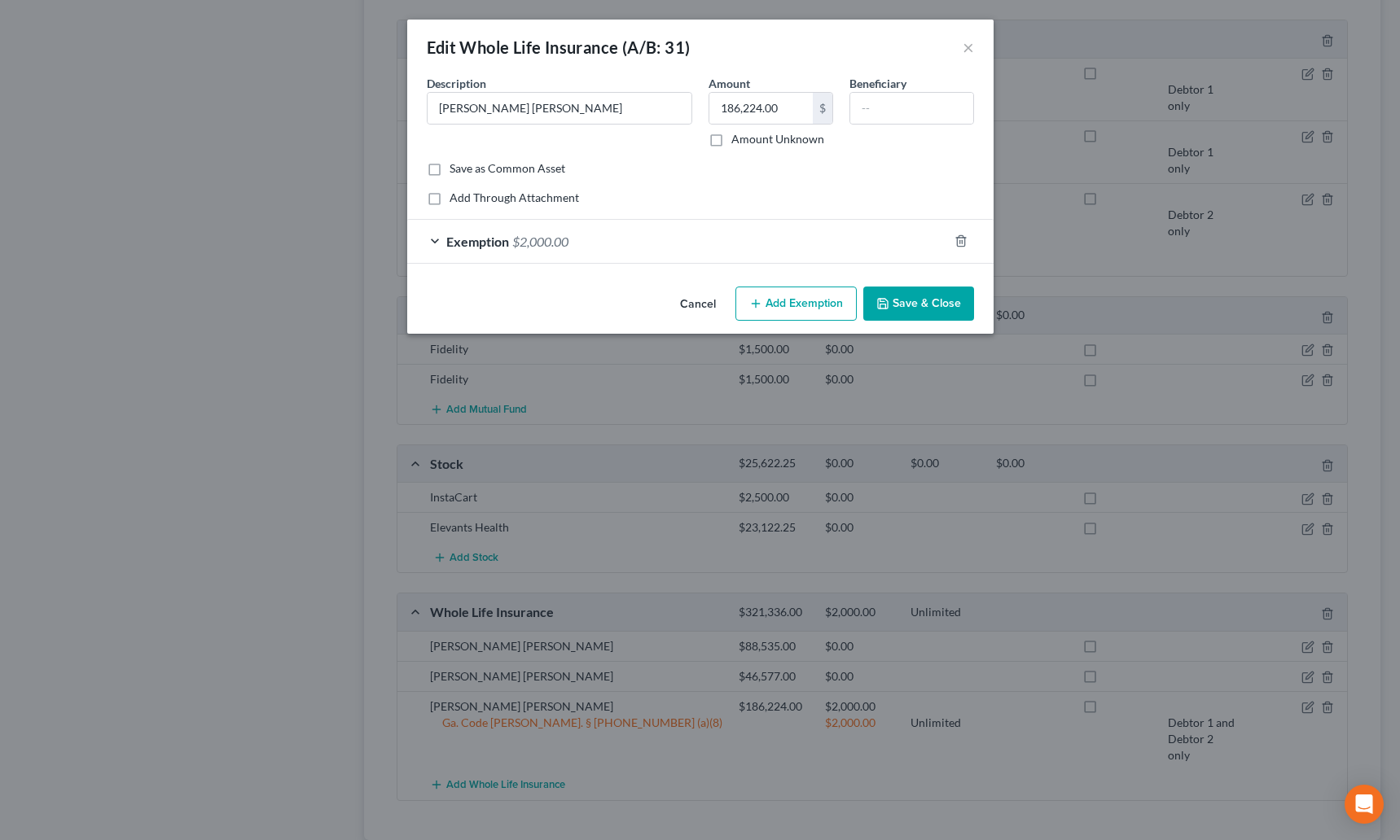
click at [782, 306] on button "Add Exemption" at bounding box center [796, 303] width 122 height 34
select select "2"
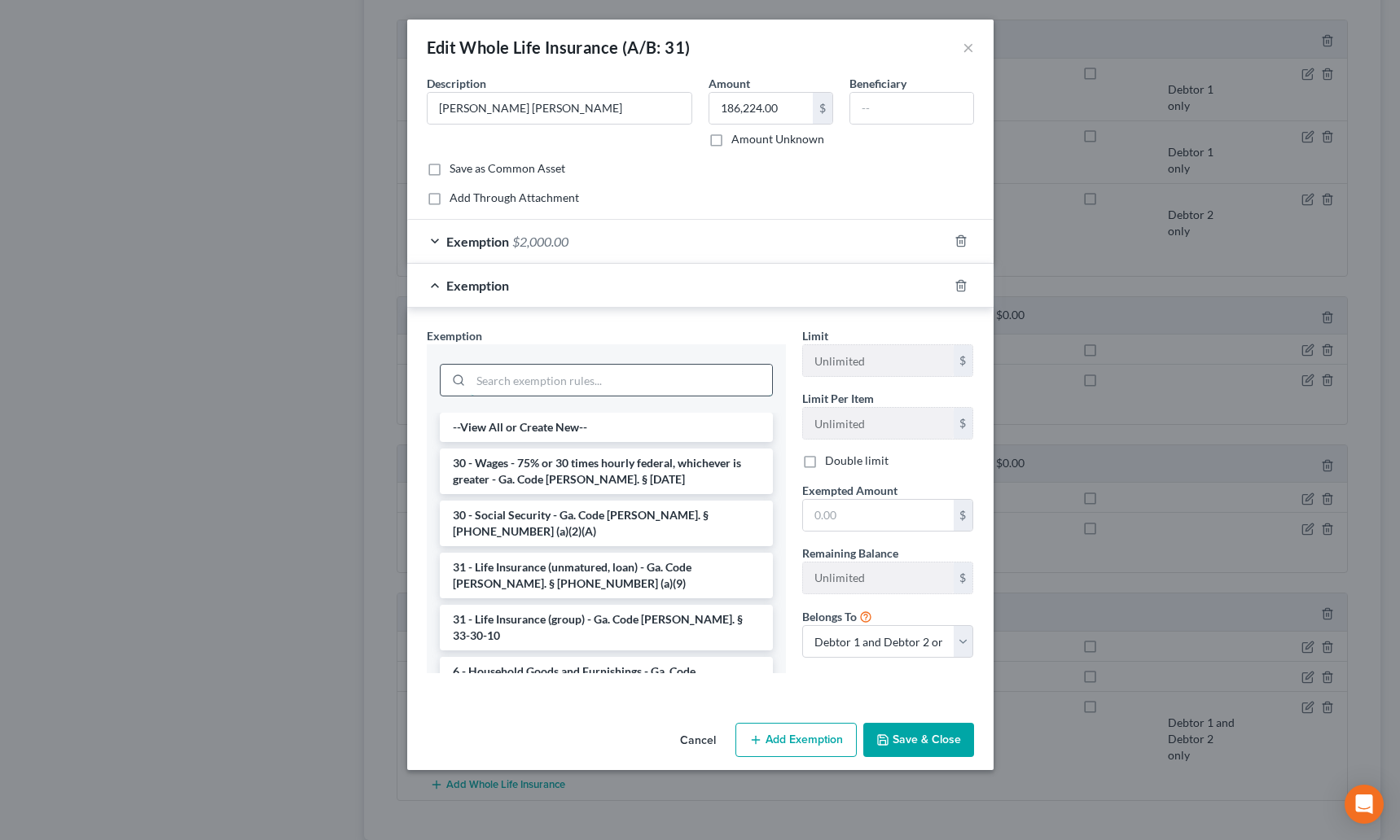
click at [536, 367] on input "search" at bounding box center [621, 380] width 301 height 31
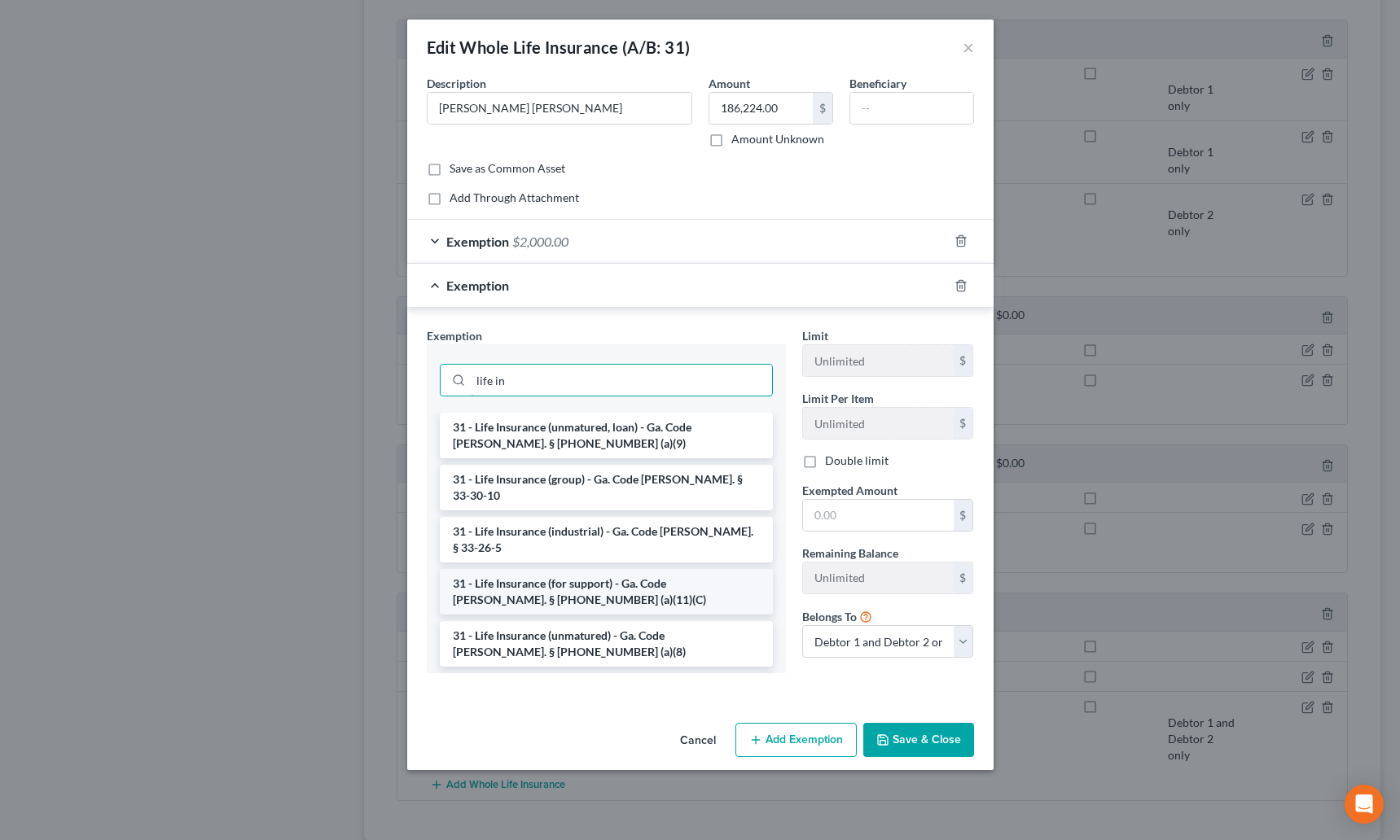
type input "life in"
click at [611, 569] on li "31 - Life Insurance (for support) - Ga. Code Ann. § 44-13-100 (a)(11)(C)" at bounding box center [606, 591] width 333 height 45
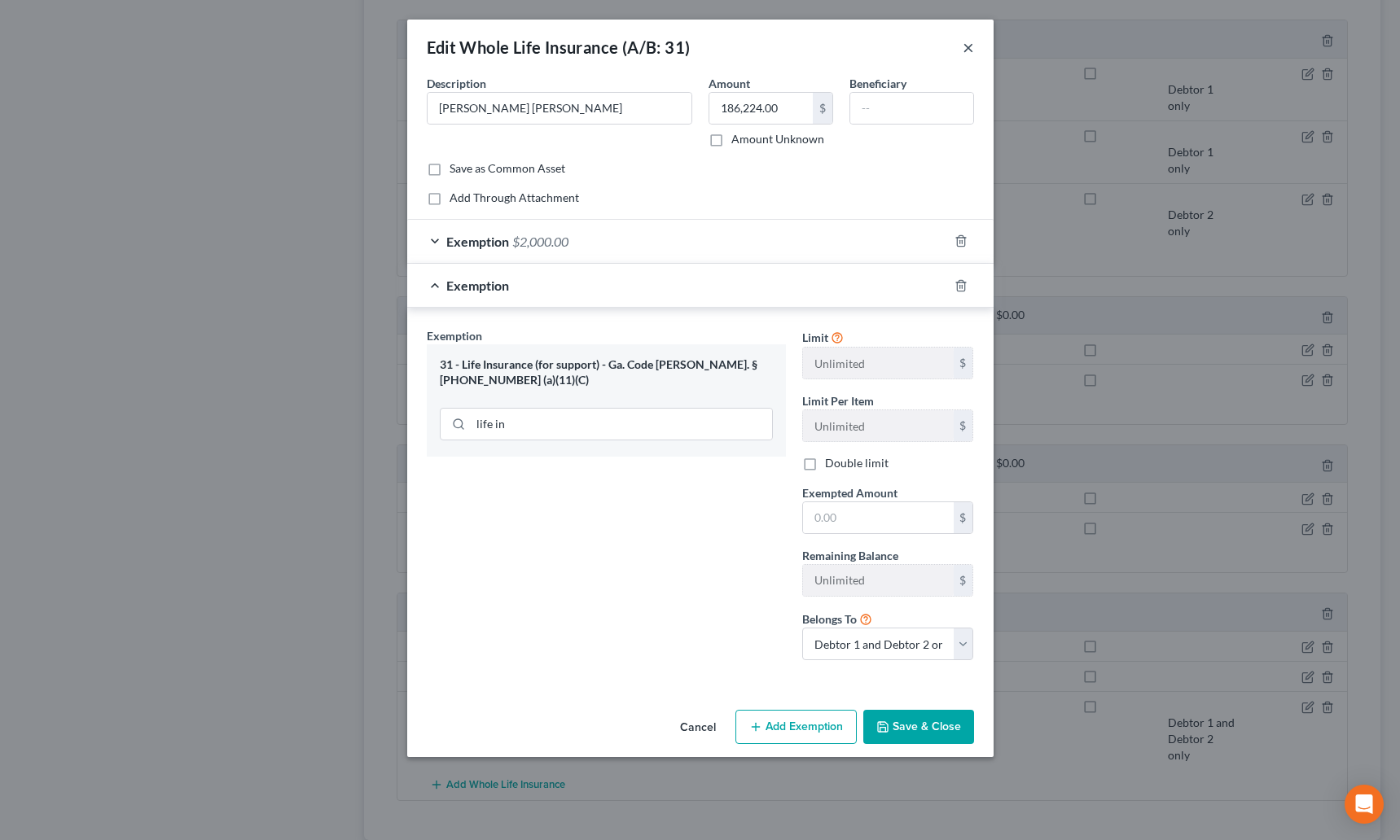
click at [971, 42] on button "×" at bounding box center [969, 47] width 12 height 19
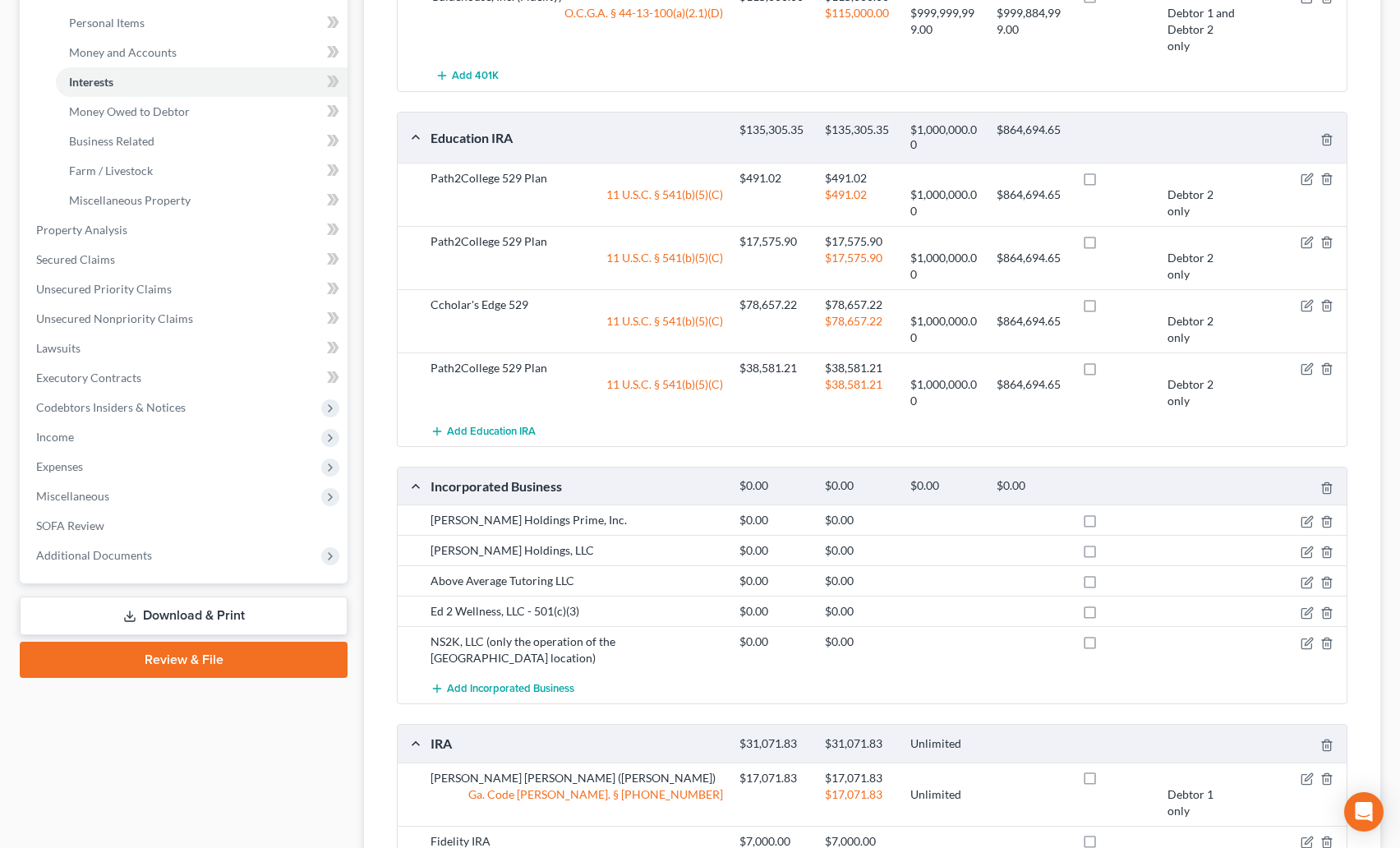
scroll to position [101, 0]
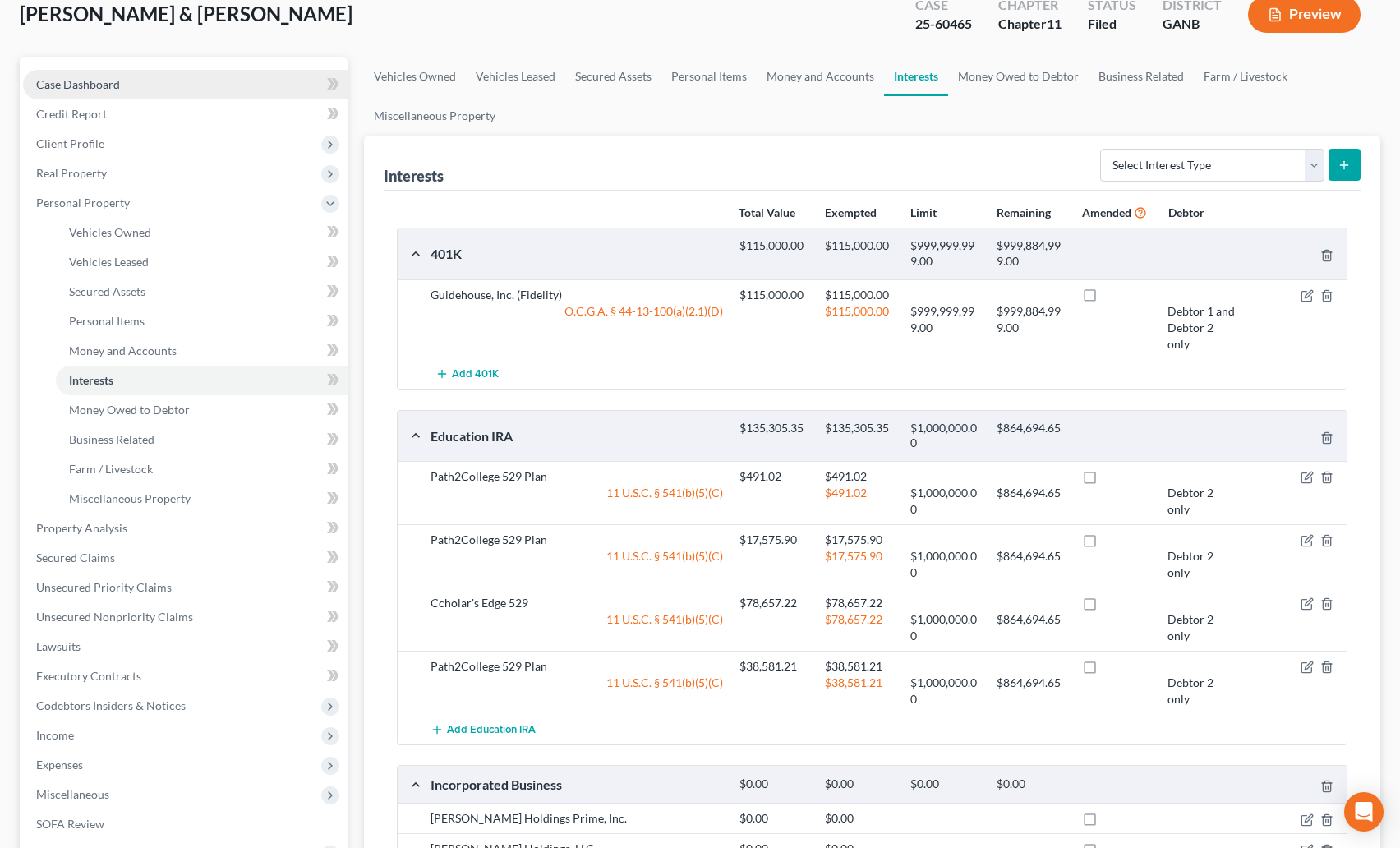
click at [79, 81] on span "Case Dashboard" at bounding box center [78, 84] width 84 height 14
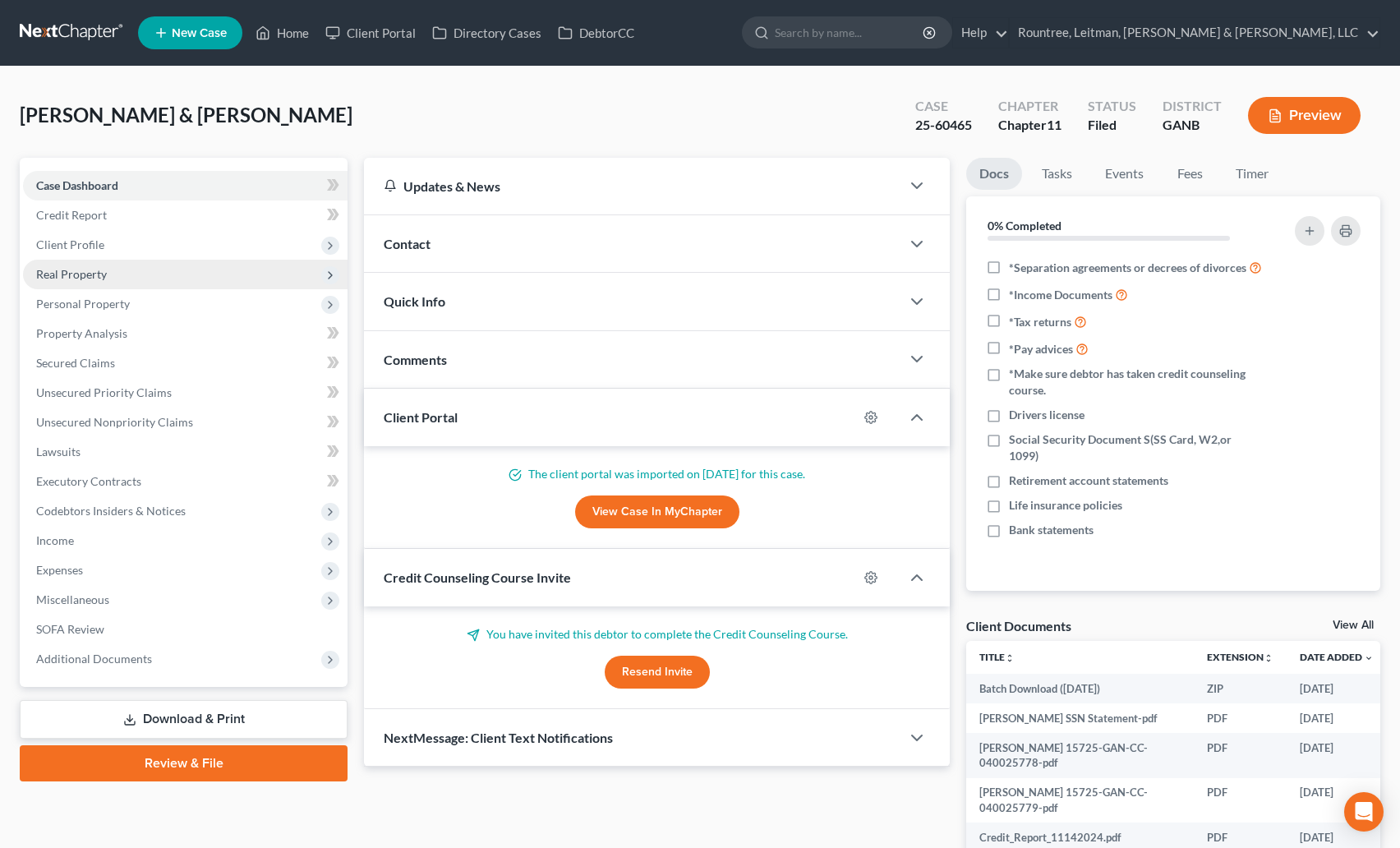
click at [97, 275] on span "Real Property" at bounding box center [71, 274] width 71 height 14
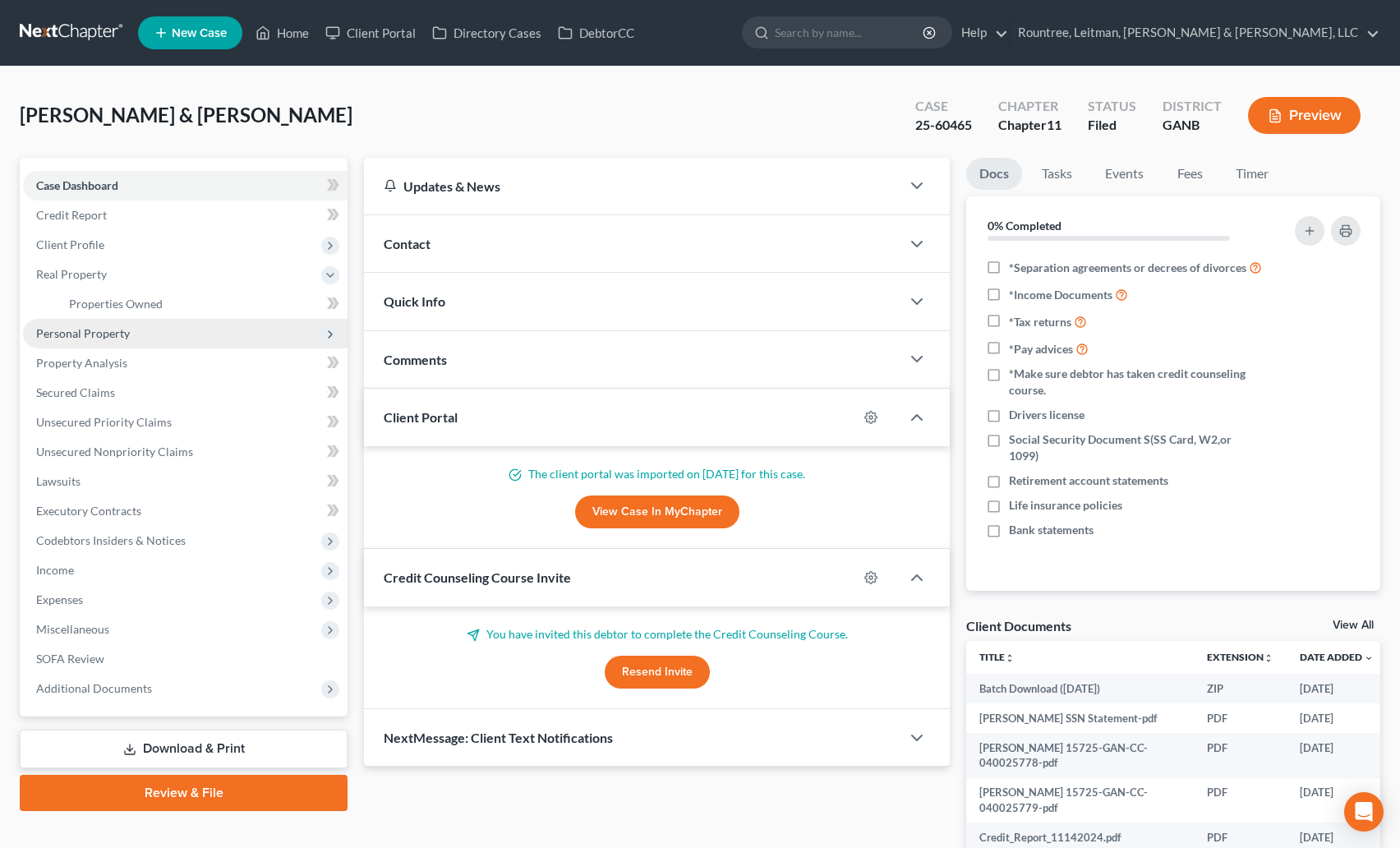
click at [92, 336] on span "Personal Property" at bounding box center [83, 333] width 93 height 14
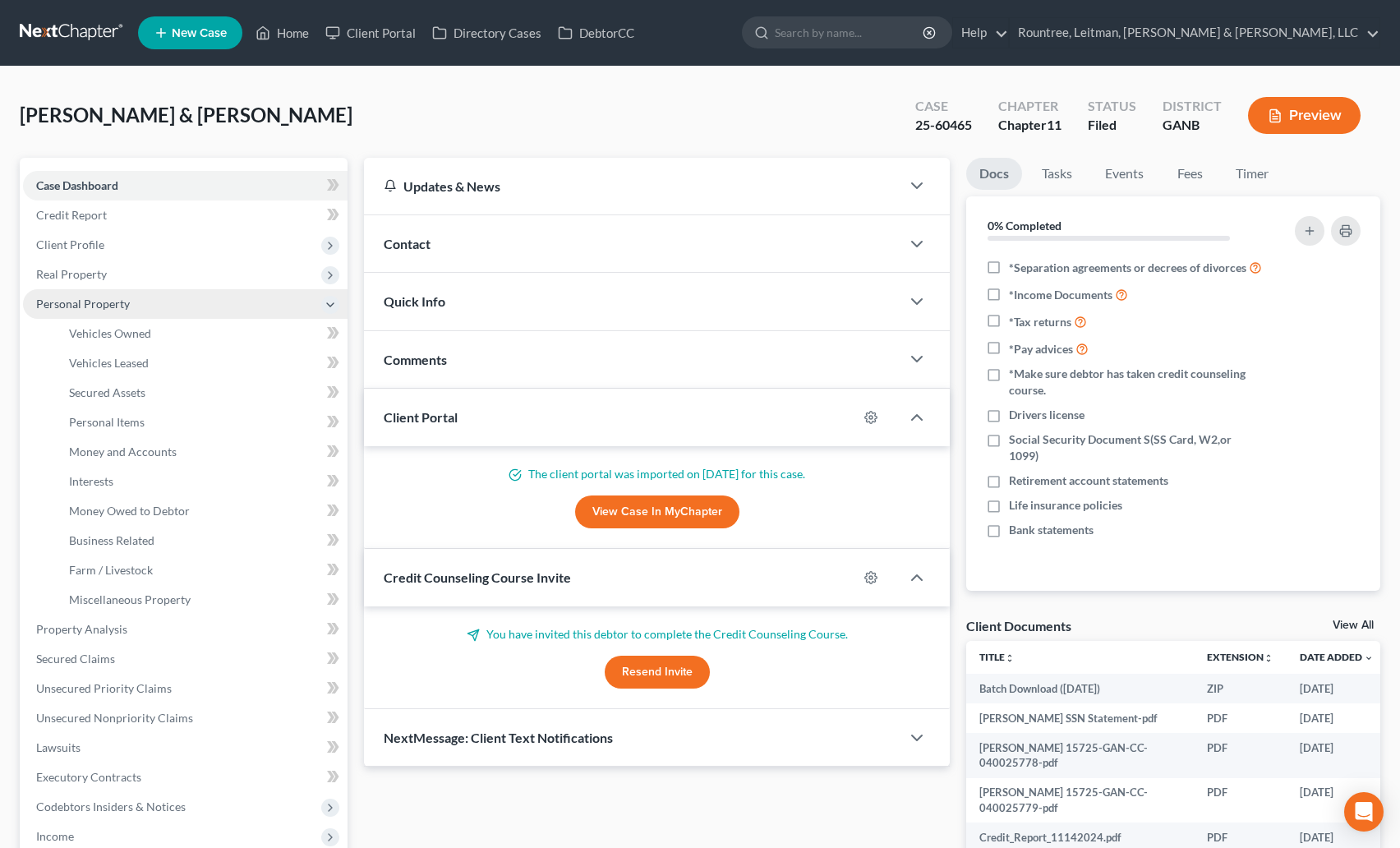
click at [79, 303] on span "Personal Property" at bounding box center [83, 304] width 93 height 14
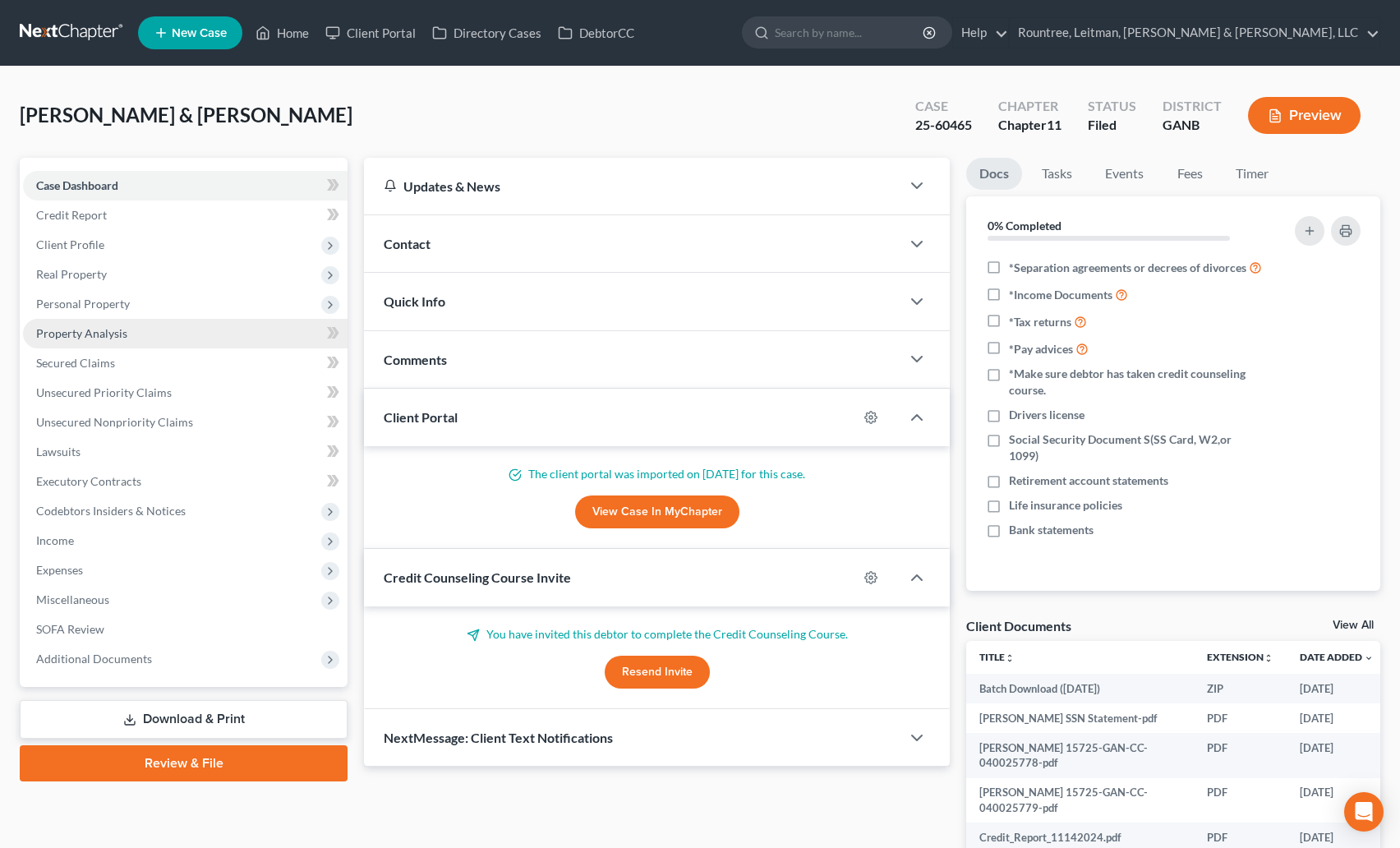
click at [90, 334] on span "Property Analysis" at bounding box center [82, 333] width 92 height 14
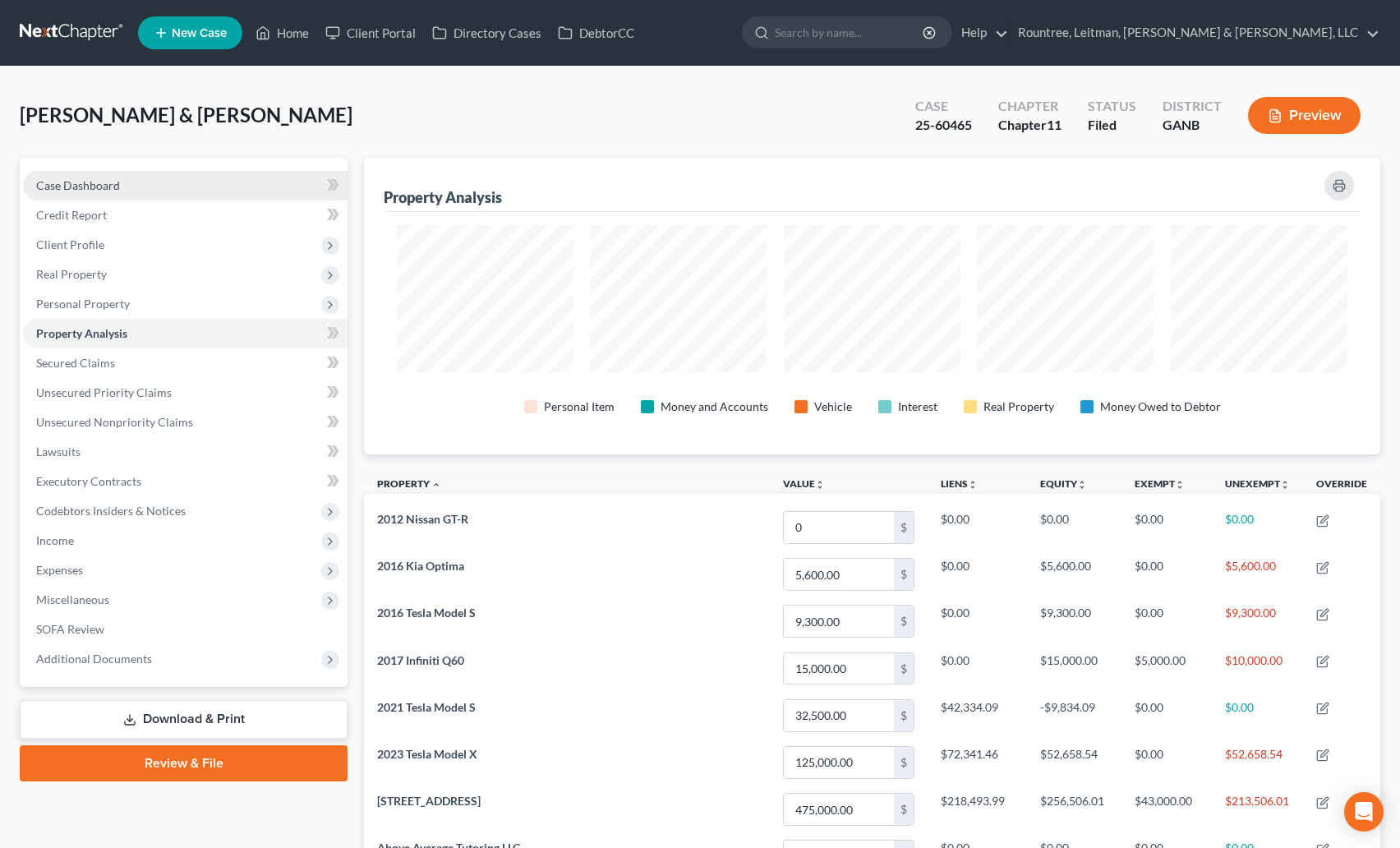
click at [107, 178] on span "Case Dashboard" at bounding box center [78, 185] width 84 height 14
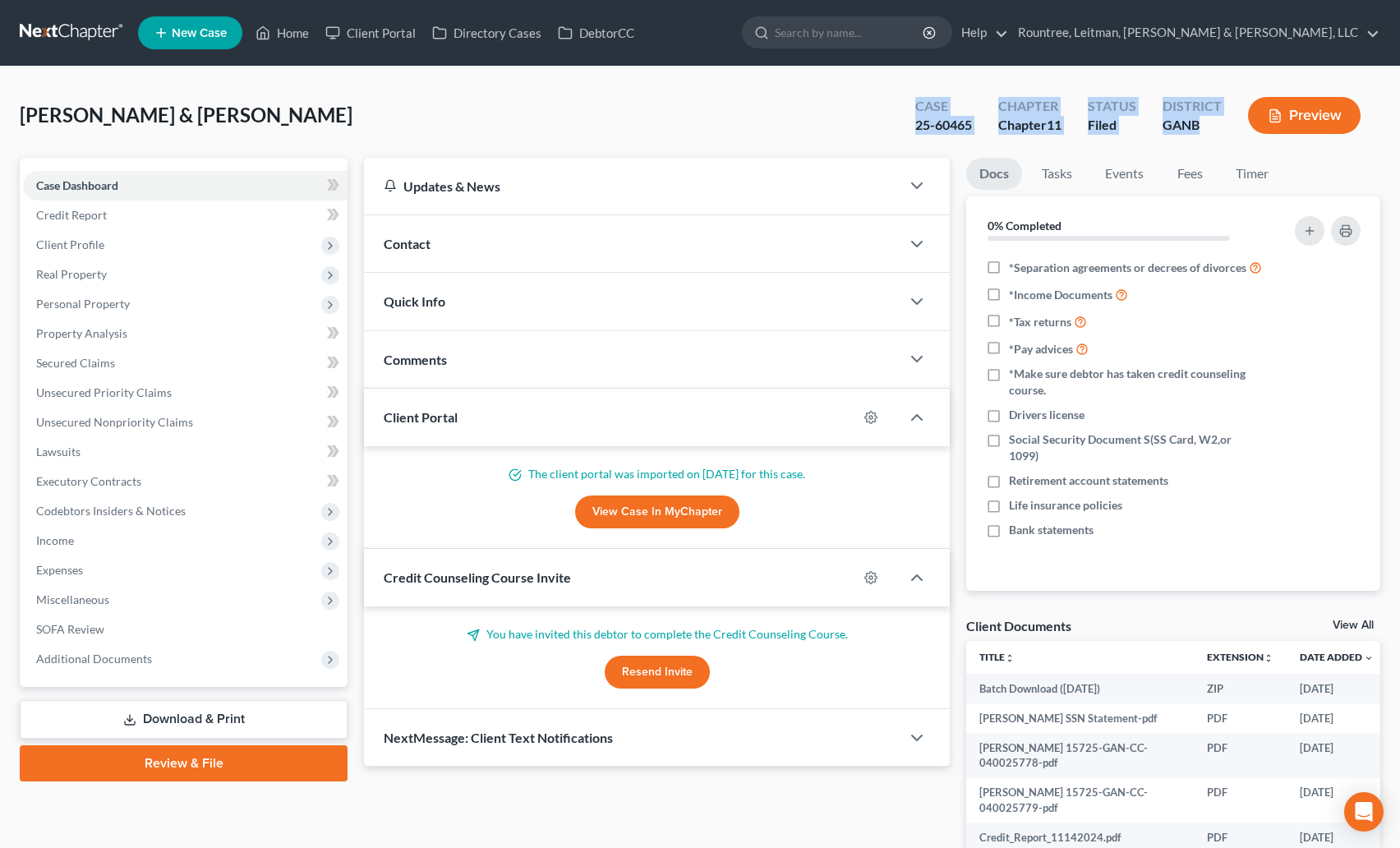
drag, startPoint x: 915, startPoint y: 100, endPoint x: 1197, endPoint y: 134, distance: 284.0
click at [1197, 134] on div "Case 25-60465 Chapter Chapter 11 Status Filed District GANB Preview" at bounding box center [1141, 117] width 478 height 49
click at [1209, 130] on div "GANB" at bounding box center [1192, 125] width 59 height 18
drag, startPoint x: 1211, startPoint y: 126, endPoint x: 907, endPoint y: 108, distance: 304.5
click at [873, 85] on div "Caldwell, Shaun & Kaila Upgraded Case 25-60465 Chapter Chapter 11 Status Filed …" at bounding box center [700, 547] width 1400 height 962
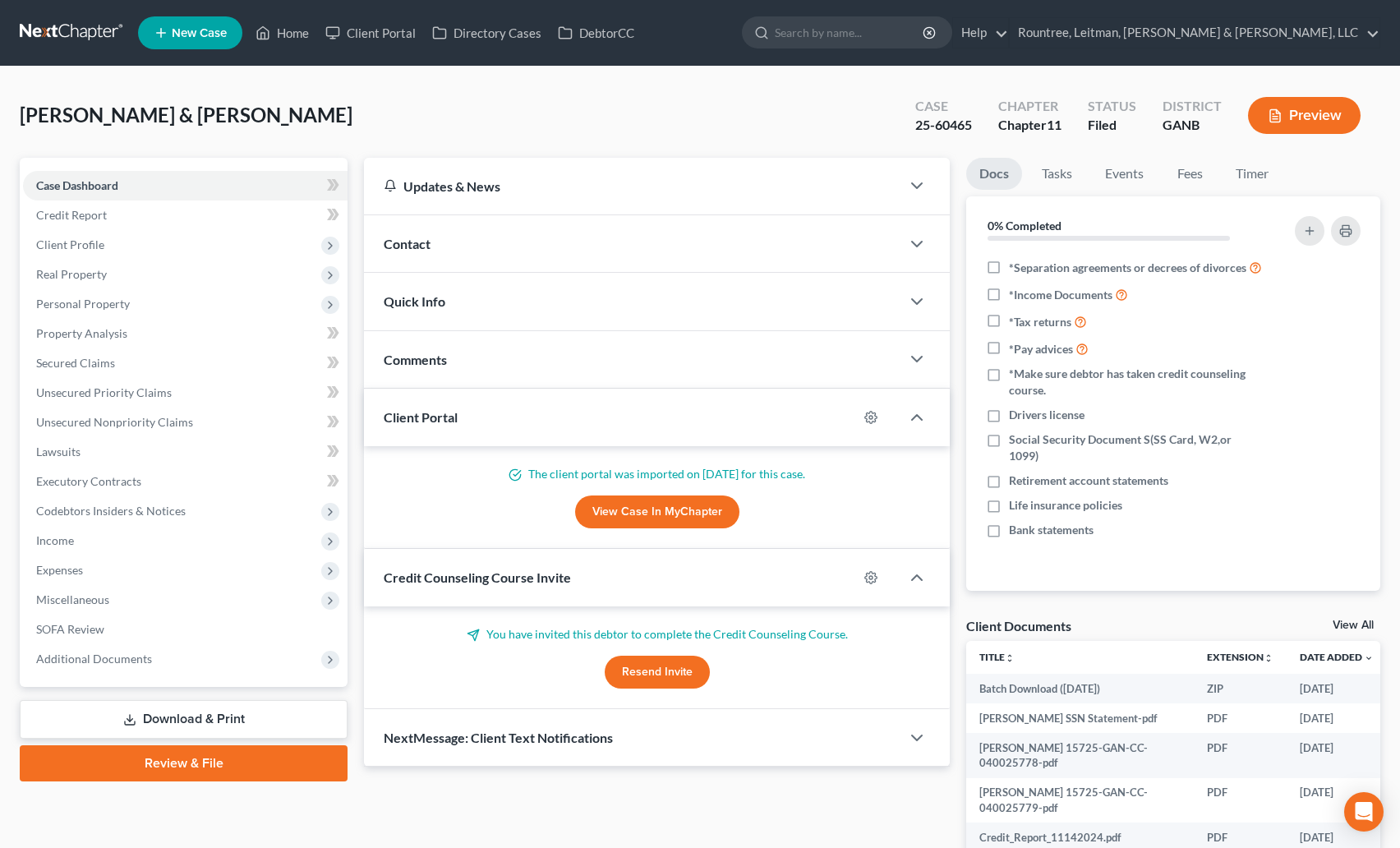
click at [910, 111] on div "Case 25-60465" at bounding box center [943, 117] width 83 height 49
drag, startPoint x: 917, startPoint y: 109, endPoint x: 1194, endPoint y: 134, distance: 278.1
click at [1194, 134] on div "Case 25-60465 Chapter Chapter 11 Status Filed District GANB Preview" at bounding box center [1141, 117] width 478 height 49
click at [1194, 134] on div "District GANB" at bounding box center [1193, 117] width 86 height 49
drag, startPoint x: 907, startPoint y: 102, endPoint x: 916, endPoint y: 103, distance: 9.1
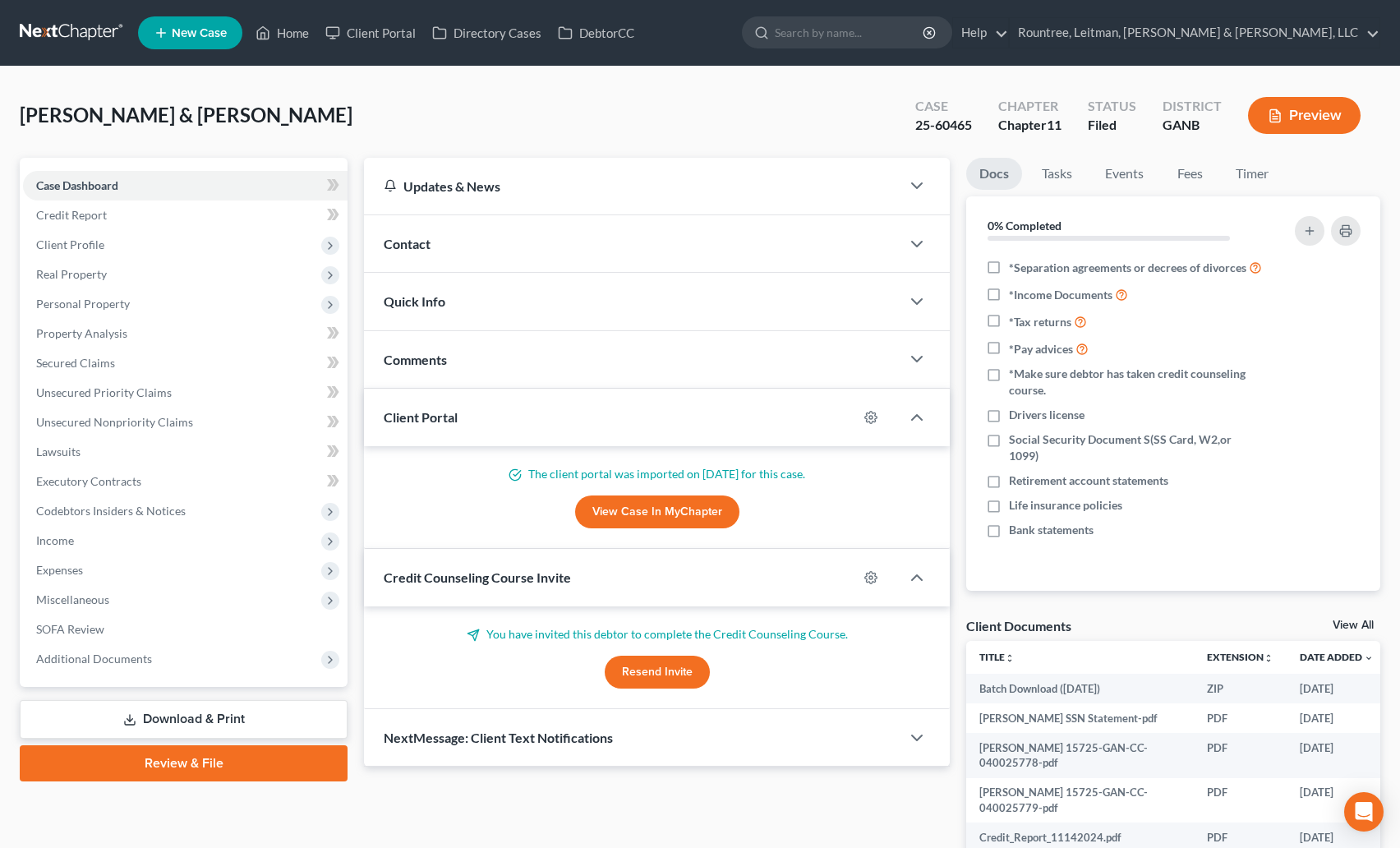
click at [916, 103] on div "Case 25-60465" at bounding box center [943, 117] width 83 height 49
drag, startPoint x: 916, startPoint y: 103, endPoint x: 1209, endPoint y: 130, distance: 294.2
click at [1209, 130] on div "Case 25-60465 Chapter Chapter 11 Status Filed District GANB Preview" at bounding box center [1141, 117] width 478 height 49
click at [1209, 130] on div "GANB" at bounding box center [1192, 125] width 59 height 18
drag, startPoint x: 914, startPoint y: 103, endPoint x: 1186, endPoint y: 126, distance: 273.0
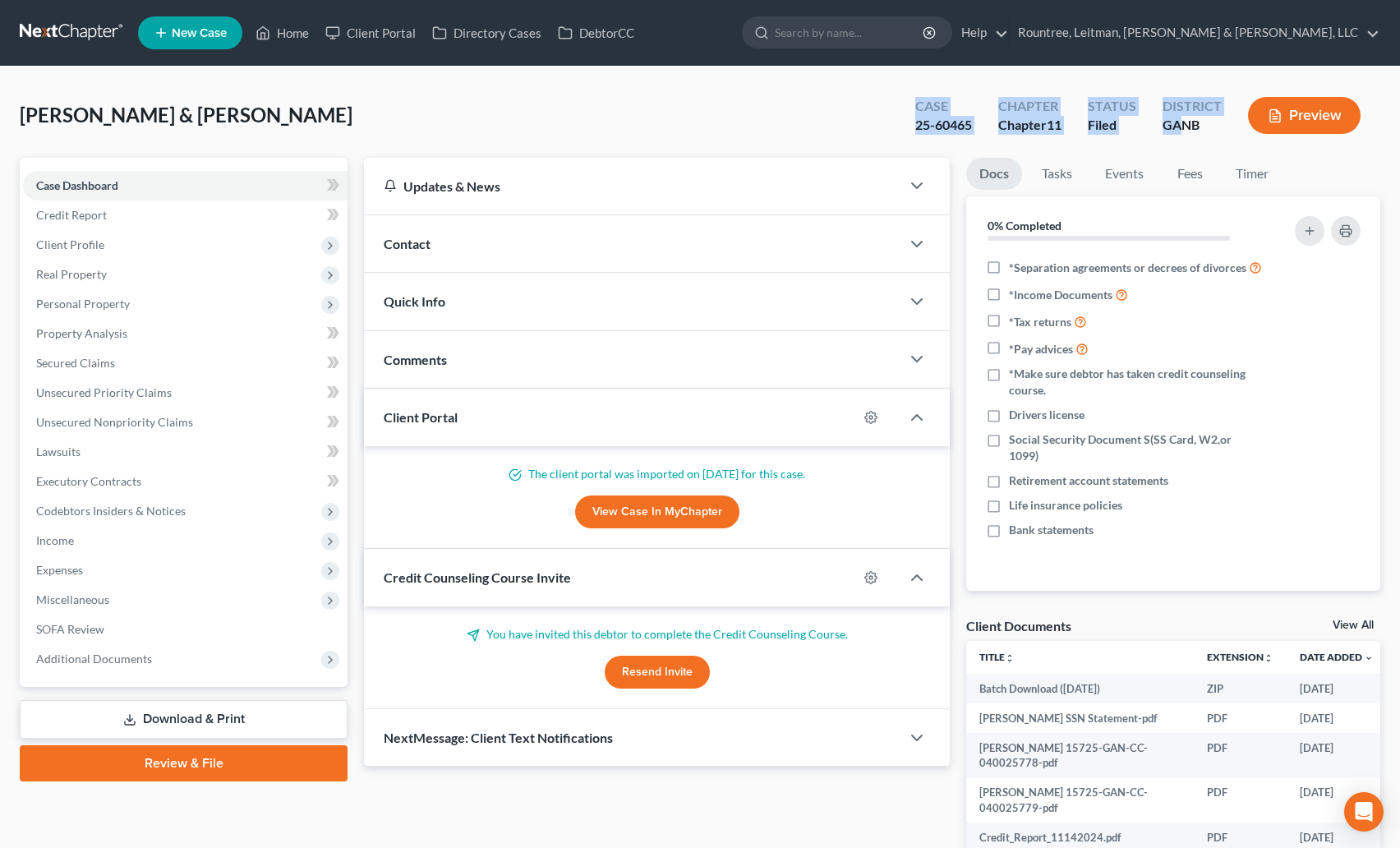
click at [1186, 126] on div "Case 25-60465 Chapter Chapter 11 Status Filed District GANB Preview" at bounding box center [1141, 117] width 478 height 49
click at [1141, 122] on div "Status Filed" at bounding box center [1112, 117] width 75 height 49
